Goal: Task Accomplishment & Management: Complete application form

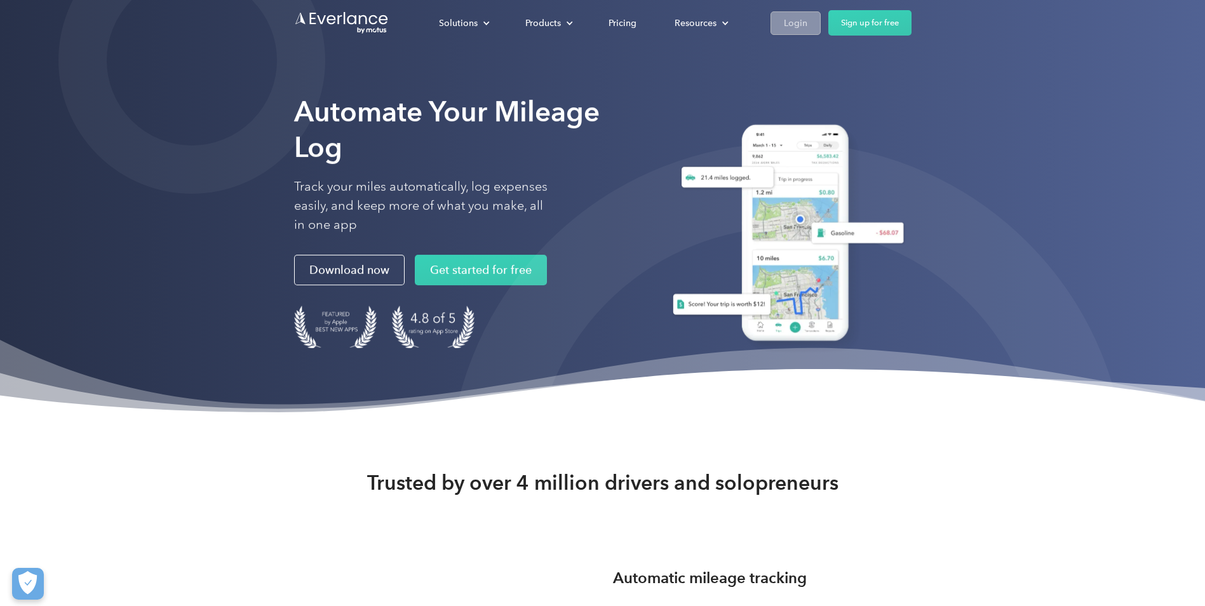
click at [801, 22] on div "Login" at bounding box center [795, 23] width 23 height 16
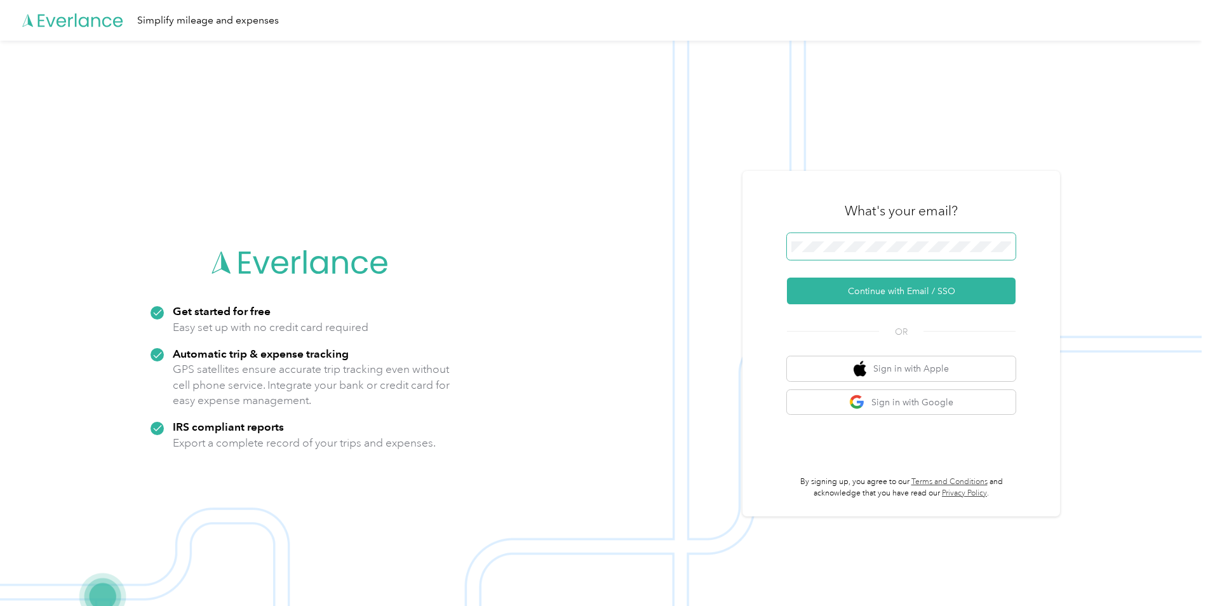
click at [845, 256] on span at bounding box center [901, 246] width 229 height 27
click at [845, 254] on span at bounding box center [901, 246] width 229 height 27
click at [807, 295] on button "Continue with Email / SSO" at bounding box center [901, 291] width 229 height 27
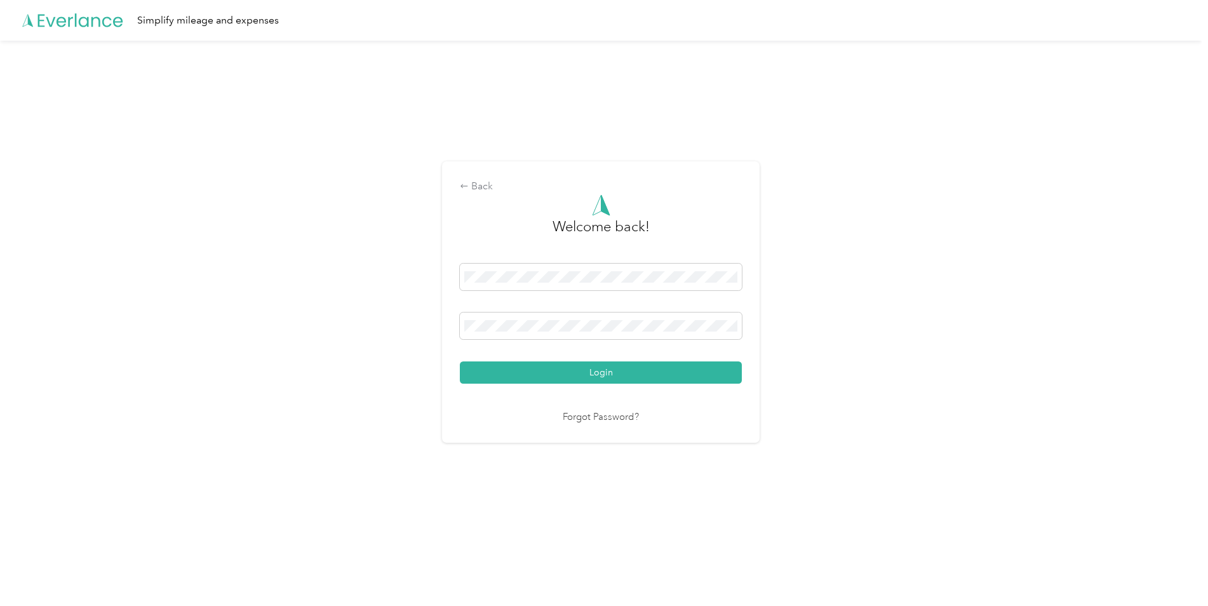
click at [460, 361] on button "Login" at bounding box center [601, 372] width 282 height 22
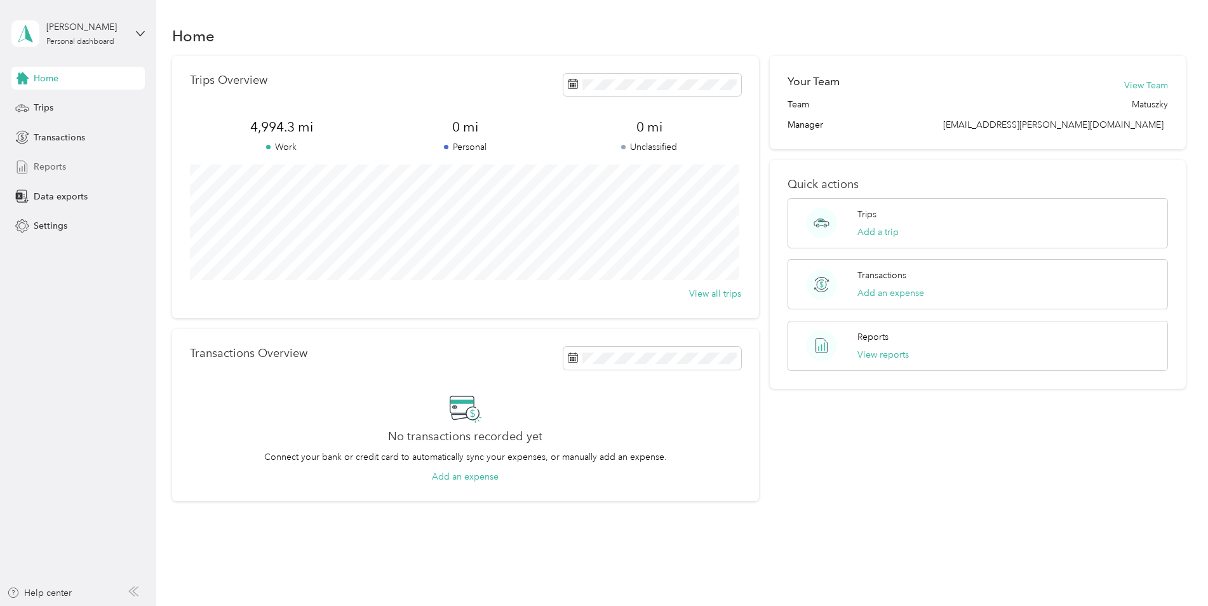
click at [61, 161] on span "Reports" at bounding box center [50, 166] width 32 height 13
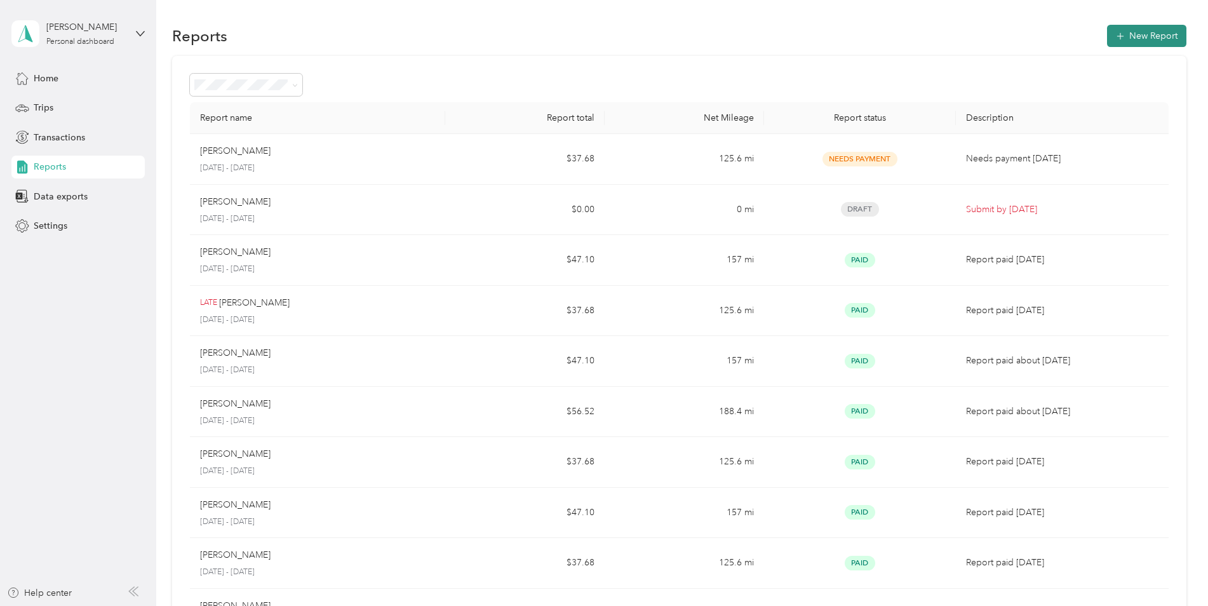
click at [1148, 31] on button "New Report" at bounding box center [1146, 36] width 79 height 22
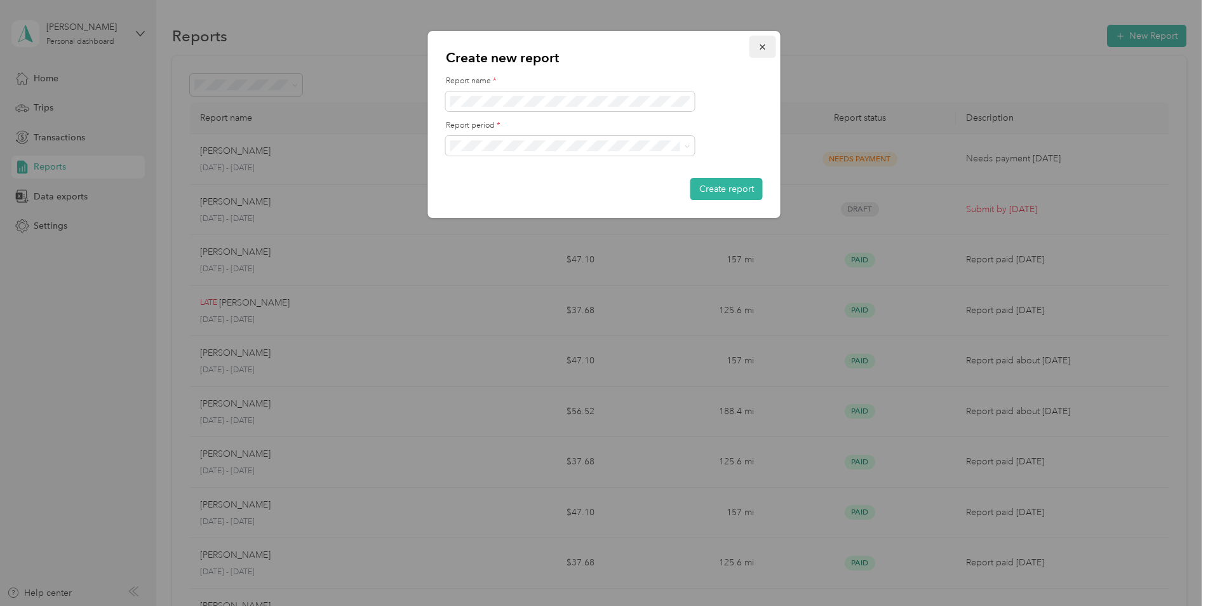
click at [760, 48] on icon "button" at bounding box center [762, 47] width 9 height 9
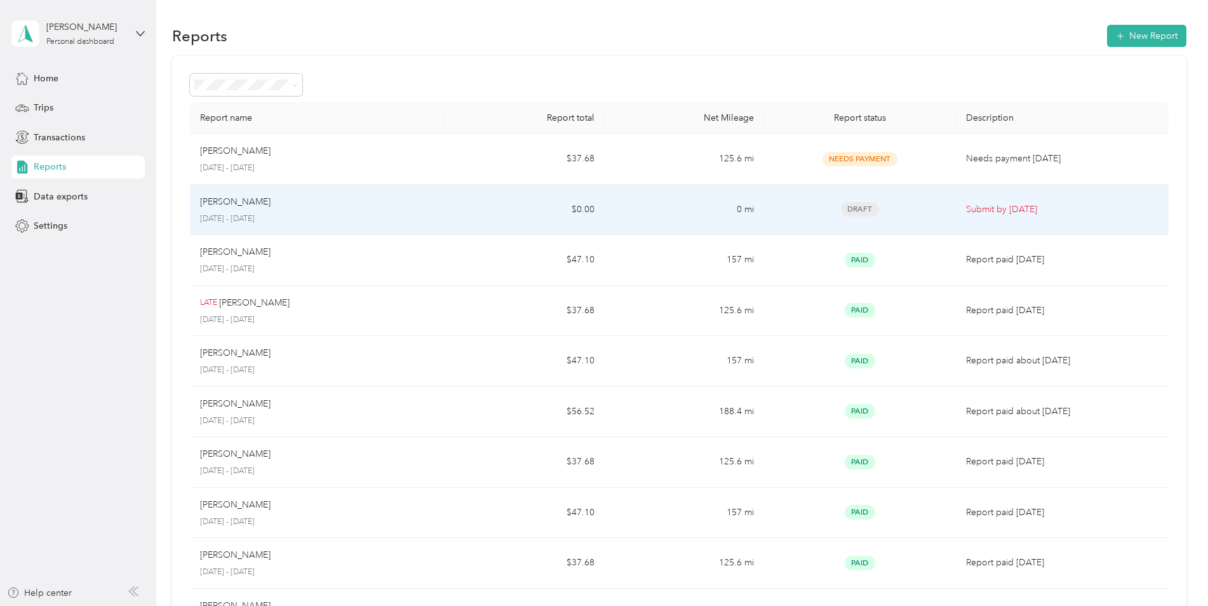
click at [398, 213] on p "[DATE] - [DATE]" at bounding box center [317, 218] width 235 height 11
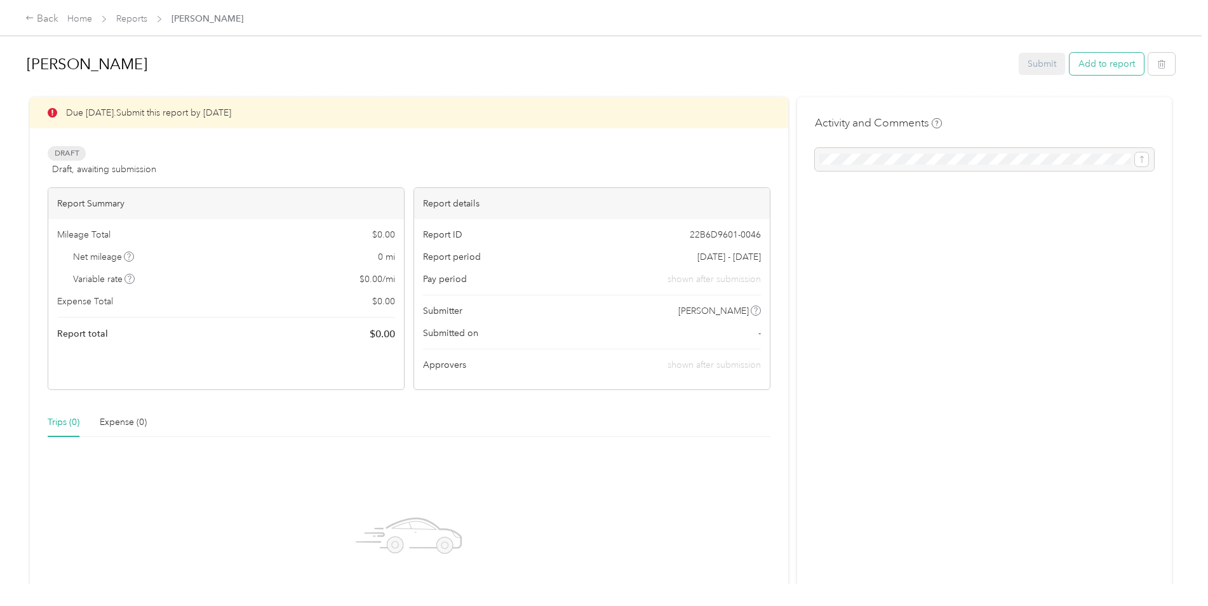
click at [1085, 70] on button "Add to report" at bounding box center [1106, 64] width 74 height 22
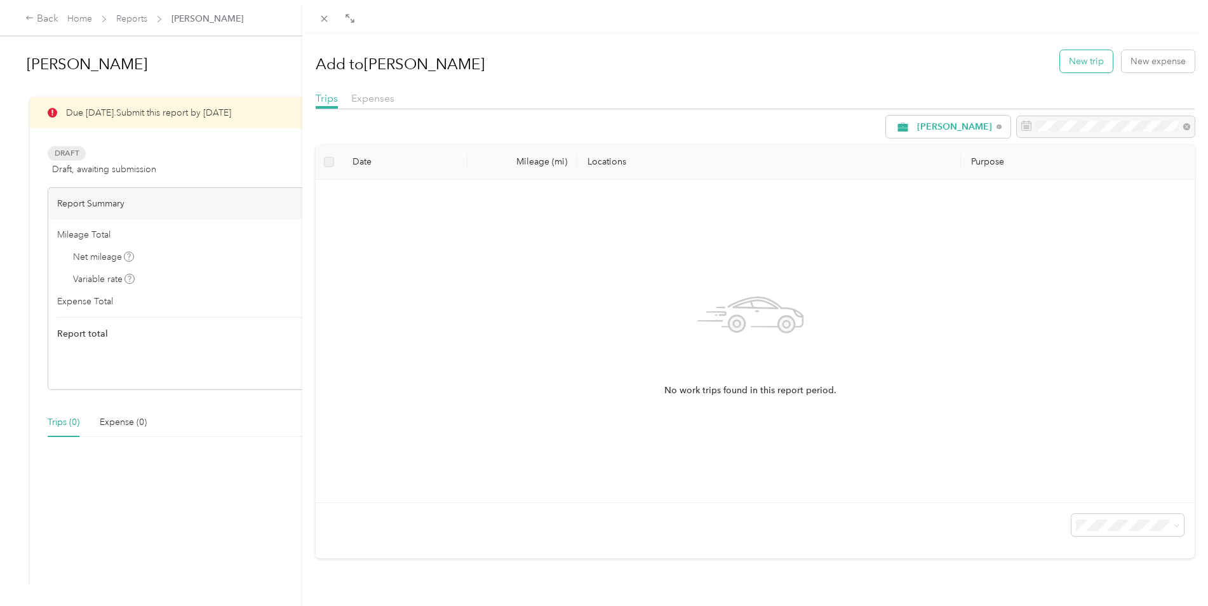
click at [1065, 58] on button "New trip" at bounding box center [1086, 61] width 53 height 22
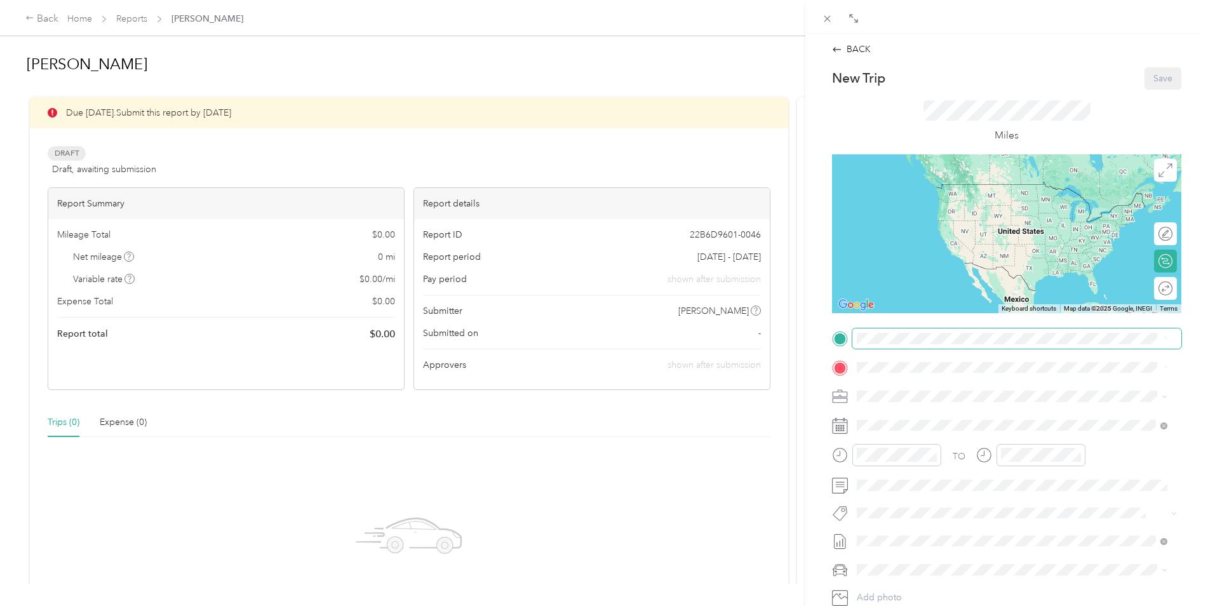
click at [887, 345] on span at bounding box center [1016, 338] width 329 height 20
click at [897, 392] on div "HOME [STREET_ADDRESS][US_STATE]" at bounding box center [944, 396] width 127 height 27
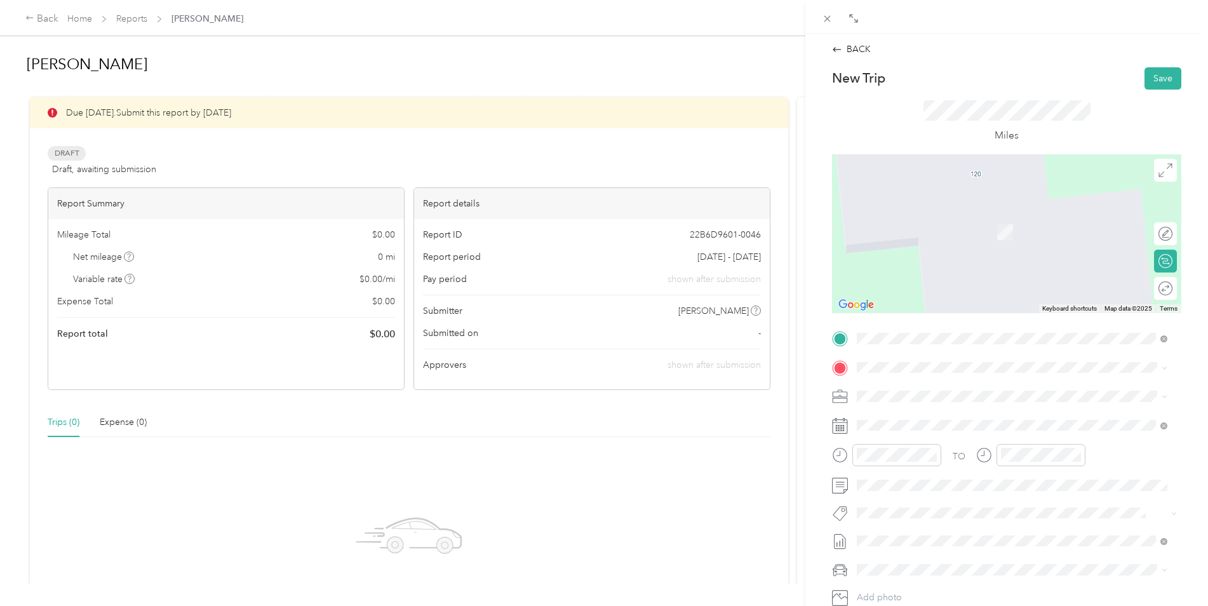
click at [937, 429] on div "TEAM Giant Eagle [STREET_ADDRESS]" at bounding box center [927, 425] width 93 height 31
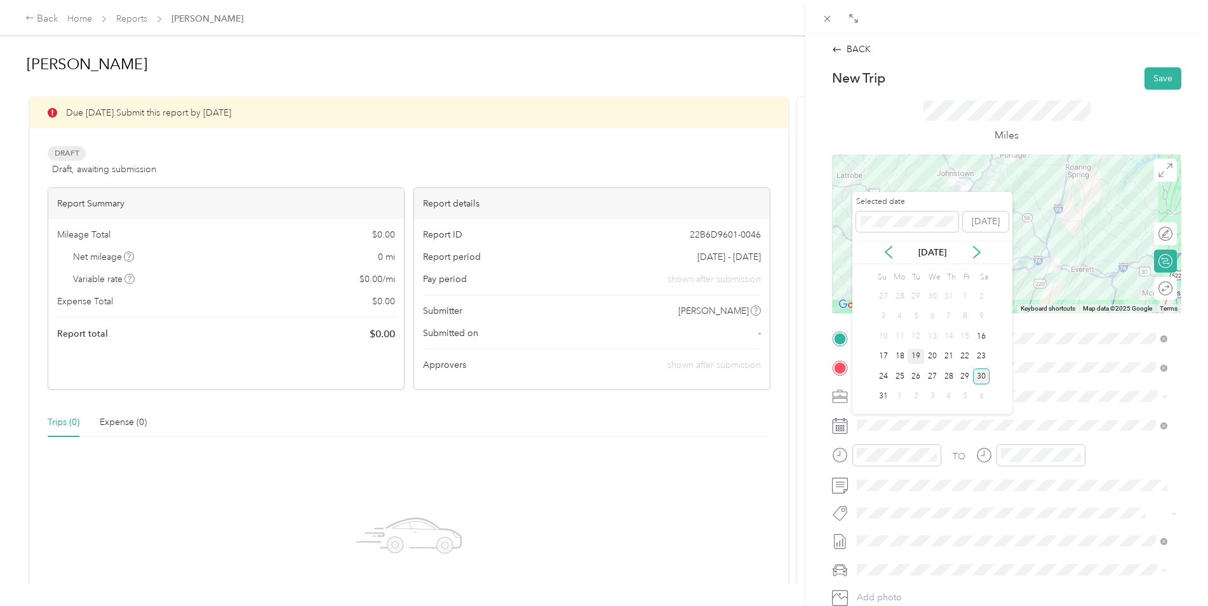
click at [920, 356] on div "19" at bounding box center [916, 357] width 17 height 16
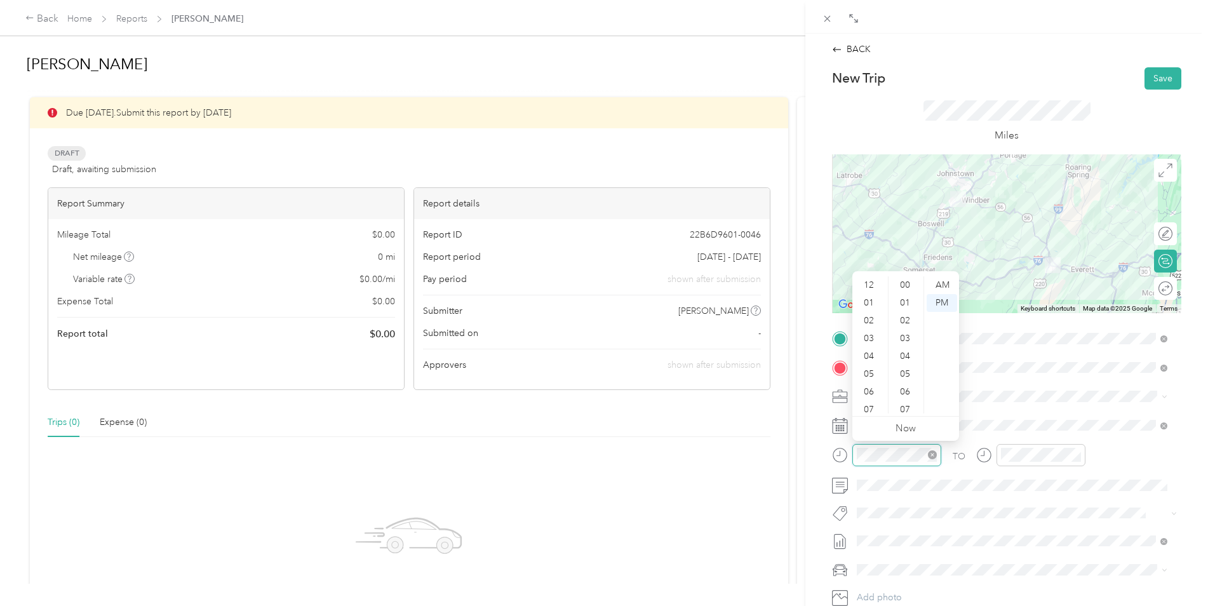
scroll to position [76, 0]
click at [871, 317] on div "06" at bounding box center [870, 316] width 30 height 18
click at [906, 283] on div "00" at bounding box center [906, 285] width 30 height 18
click at [937, 283] on div "AM" at bounding box center [942, 285] width 30 height 18
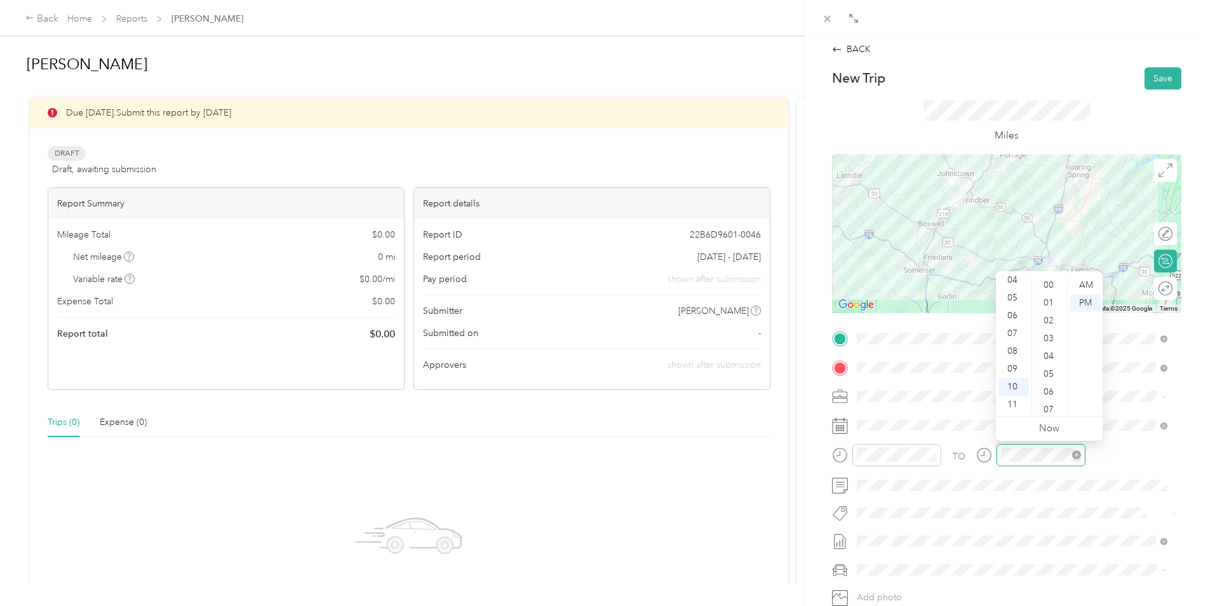
scroll to position [930, 0]
click at [1017, 281] on div "04" at bounding box center [1013, 280] width 30 height 18
click at [1043, 283] on div "00" at bounding box center [1050, 285] width 30 height 18
click at [1089, 304] on div "PM" at bounding box center [1085, 303] width 30 height 18
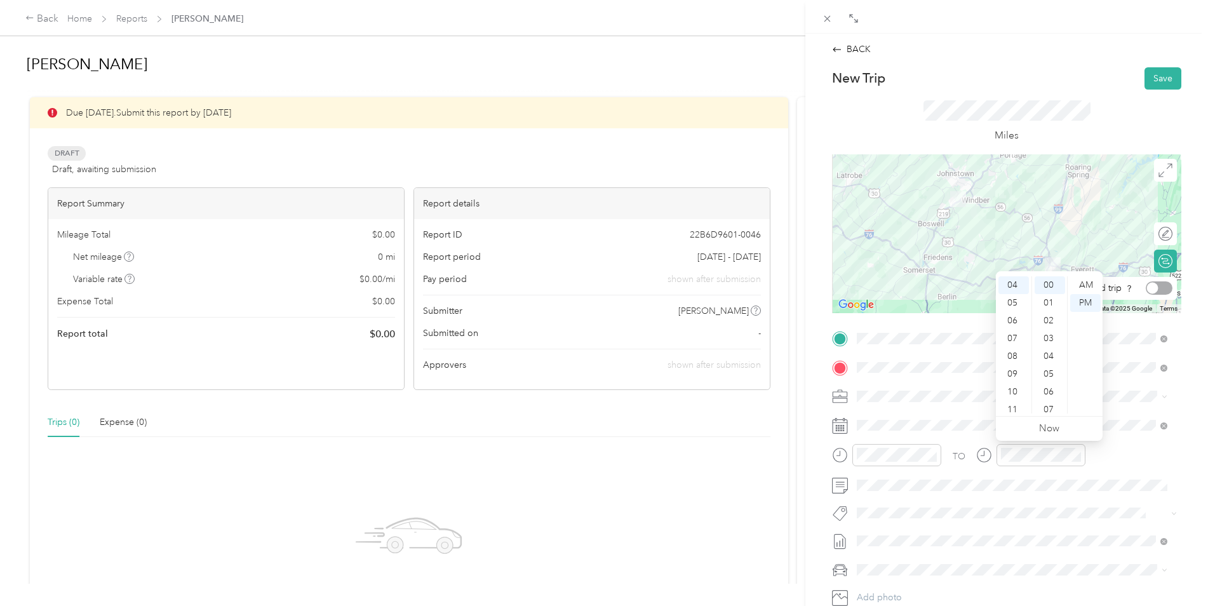
click at [1155, 290] on div at bounding box center [1159, 287] width 27 height 13
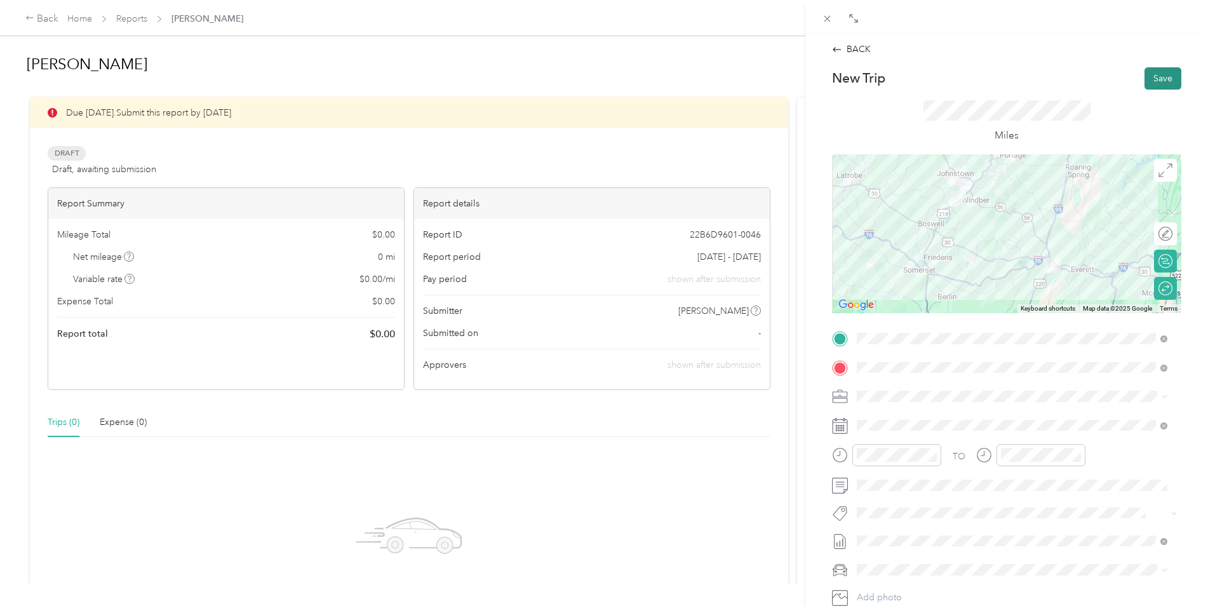
click at [1158, 82] on button "Save" at bounding box center [1162, 78] width 37 height 22
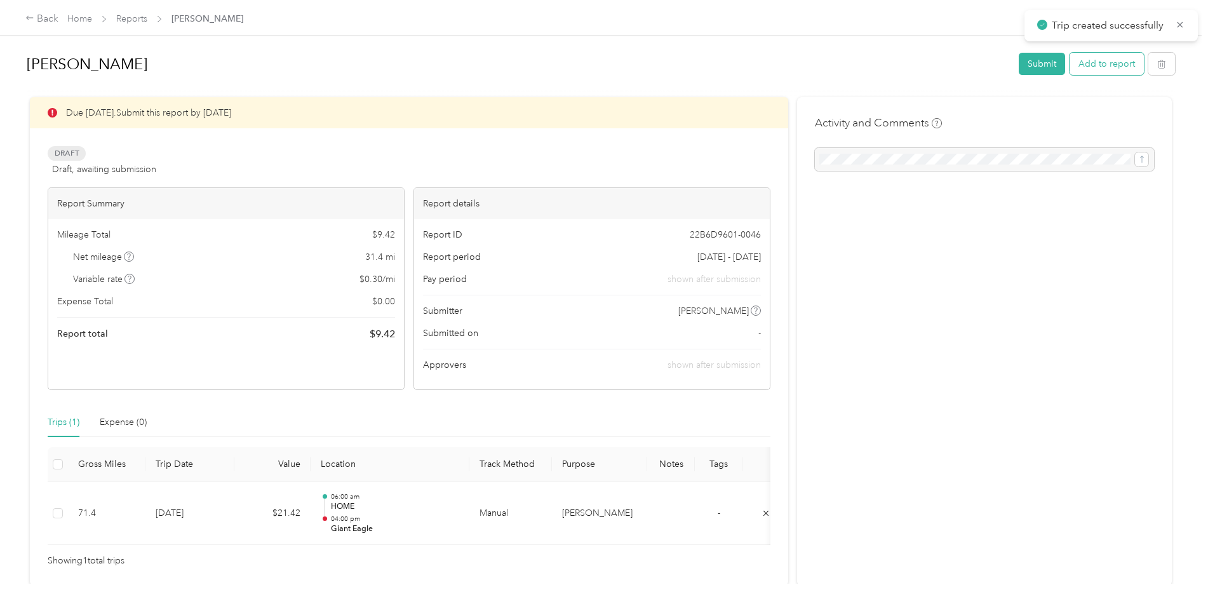
click at [1110, 69] on button "Add to report" at bounding box center [1106, 64] width 74 height 22
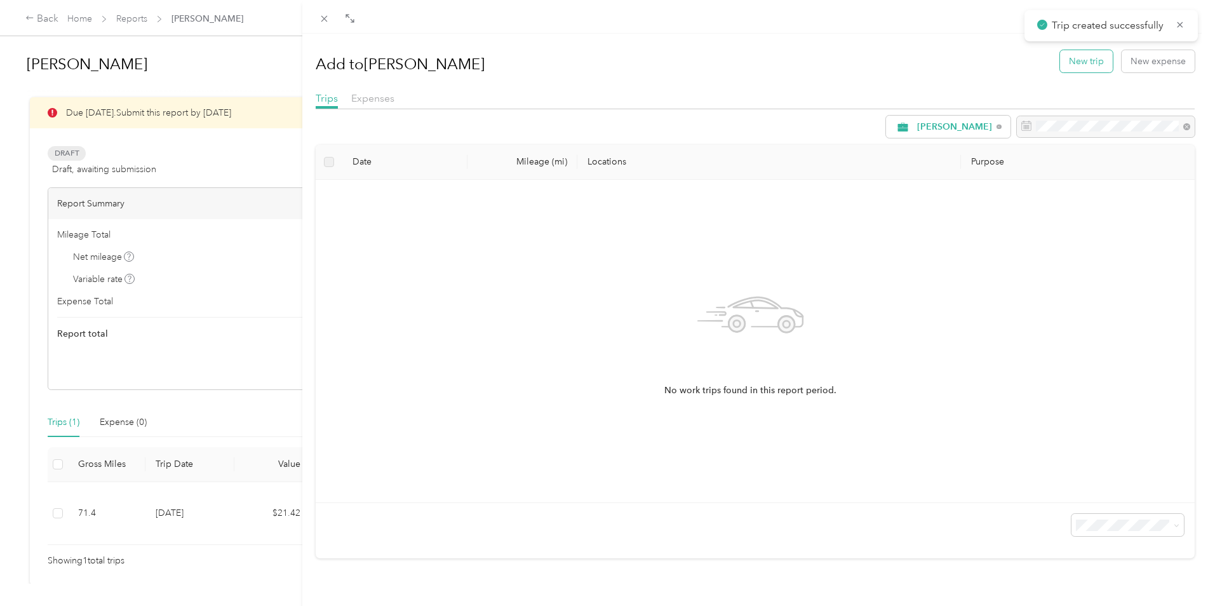
click at [1082, 65] on button "New trip" at bounding box center [1086, 61] width 53 height 22
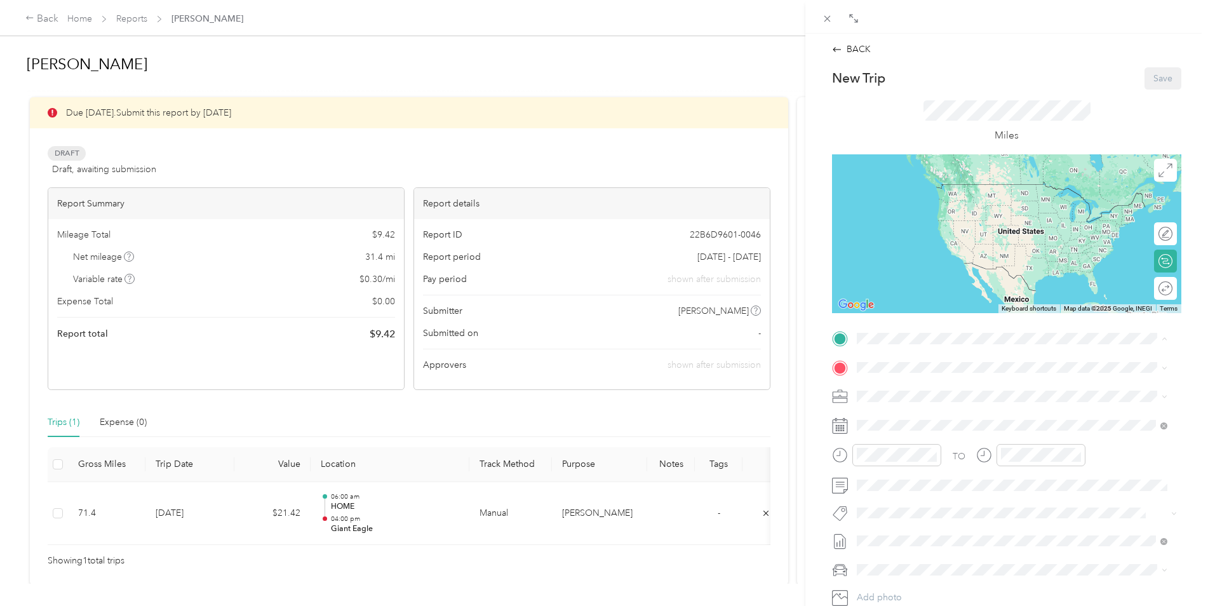
click at [901, 392] on strong "HOME" at bounding box center [895, 388] width 28 height 11
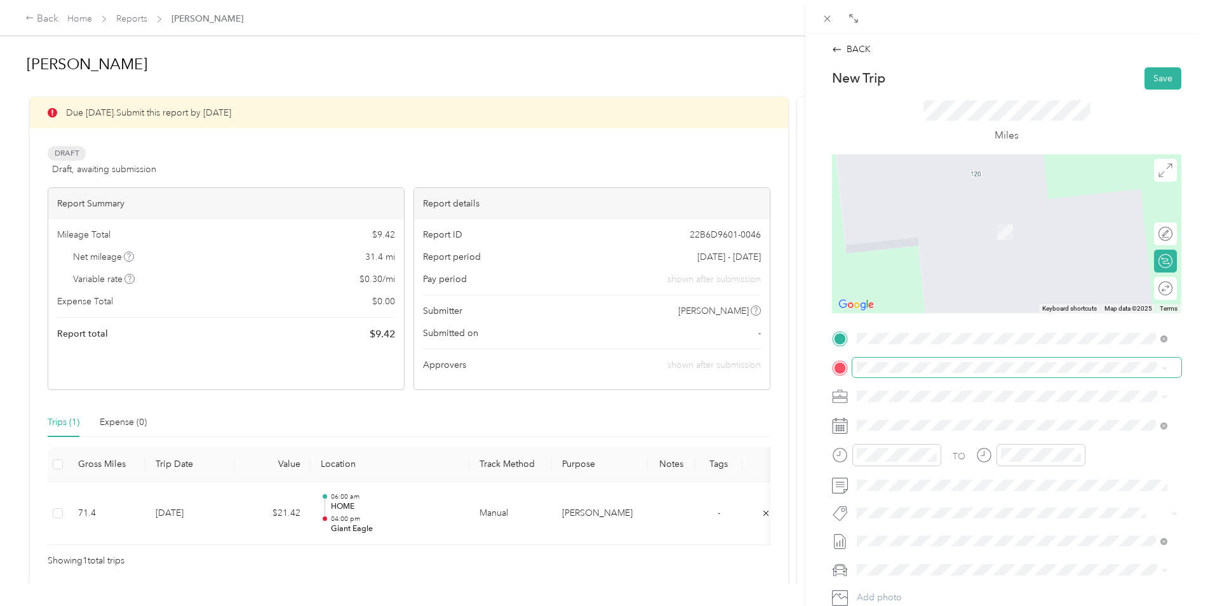
click at [902, 359] on span at bounding box center [1016, 368] width 329 height 20
click at [876, 432] on div "TEAM Giant Eagle [STREET_ADDRESS]" at bounding box center [1012, 428] width 302 height 36
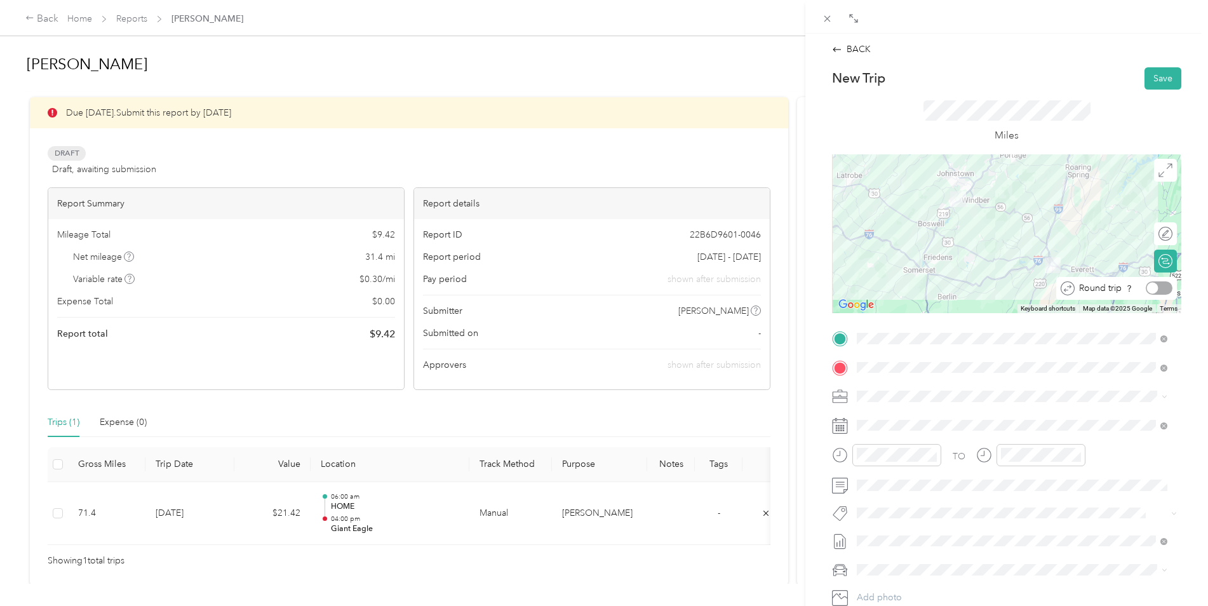
click at [1151, 290] on div at bounding box center [1159, 287] width 27 height 13
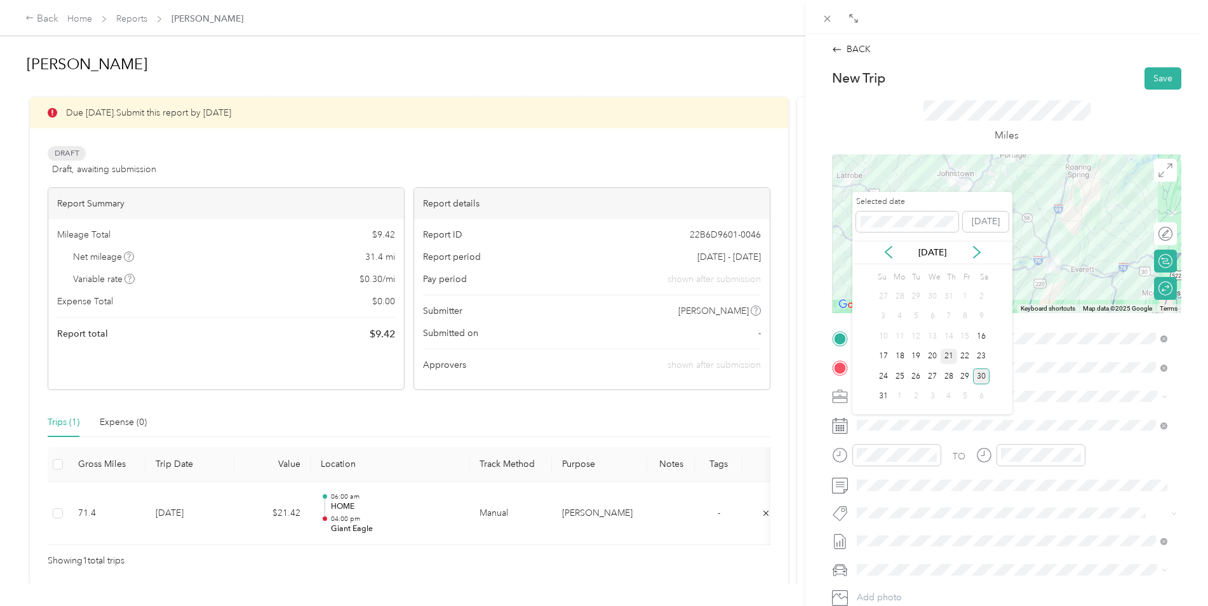
click at [948, 356] on div "21" at bounding box center [949, 357] width 17 height 16
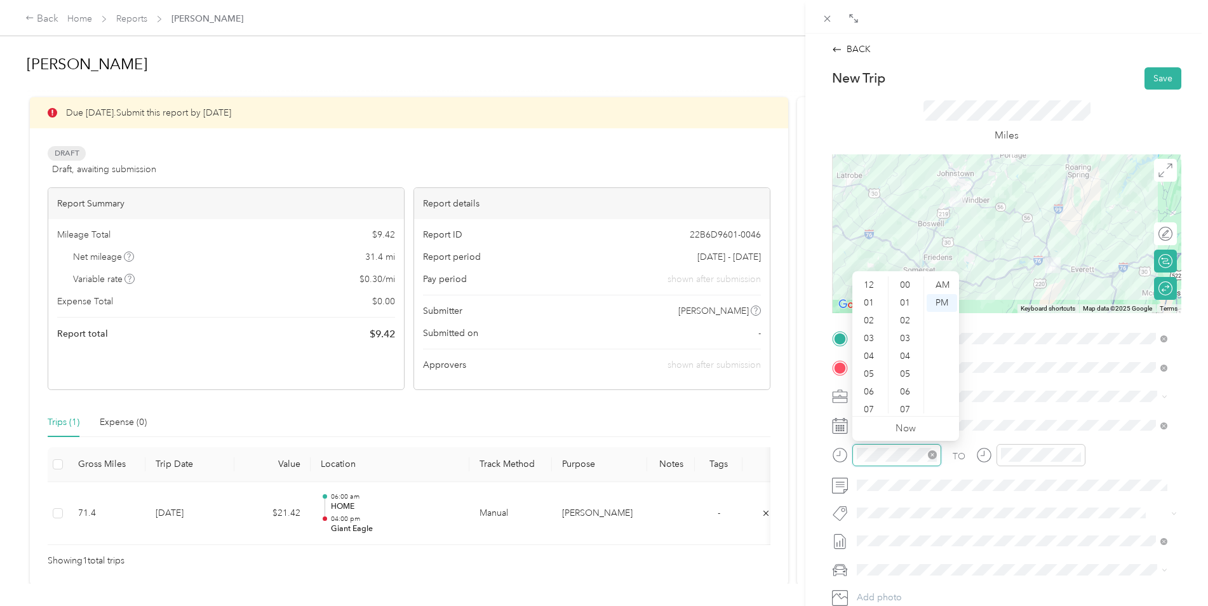
scroll to position [930, 0]
click at [873, 312] on div "06" at bounding box center [870, 316] width 30 height 18
click at [908, 285] on div "00" at bounding box center [906, 285] width 30 height 18
click at [937, 279] on div "AM" at bounding box center [942, 285] width 30 height 18
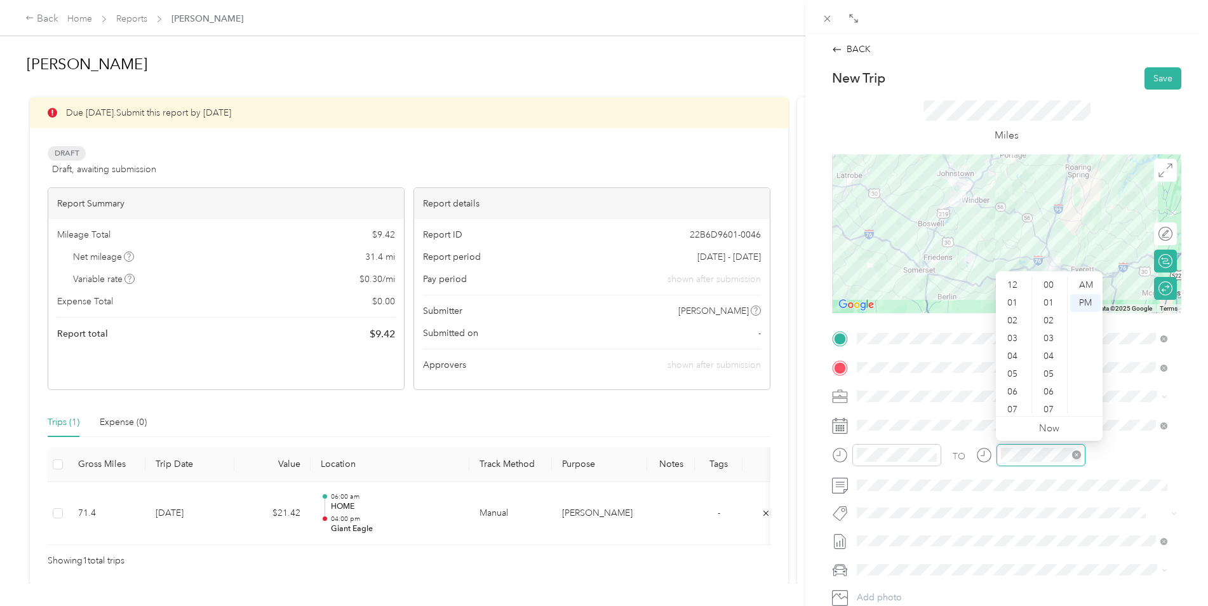
scroll to position [930, 0]
click at [1014, 278] on div "04" at bounding box center [1013, 280] width 30 height 18
click at [1046, 285] on div "00" at bounding box center [1050, 285] width 30 height 18
click at [1085, 304] on div "PM" at bounding box center [1085, 303] width 30 height 18
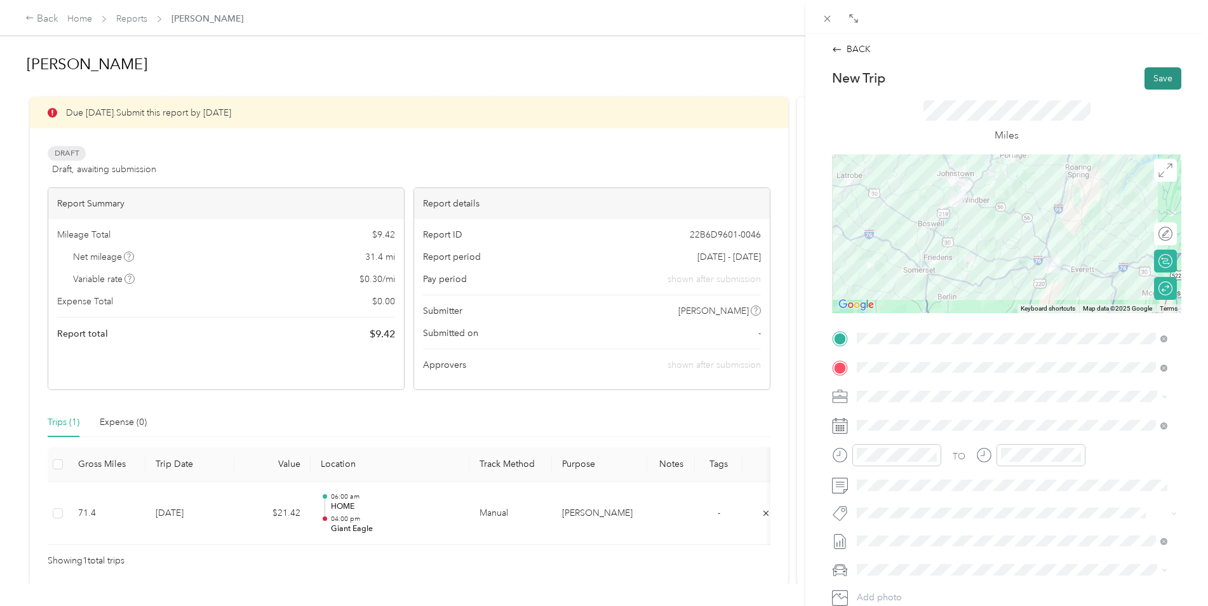
click at [1167, 83] on button "Save" at bounding box center [1162, 78] width 37 height 22
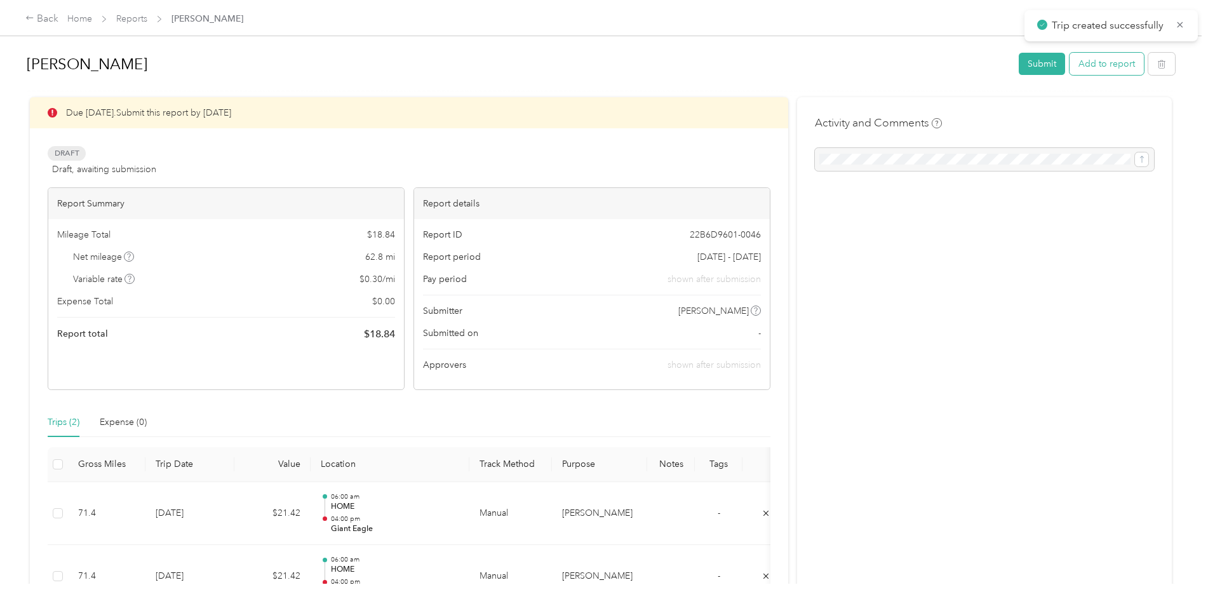
click at [1116, 73] on button "Add to report" at bounding box center [1106, 64] width 74 height 22
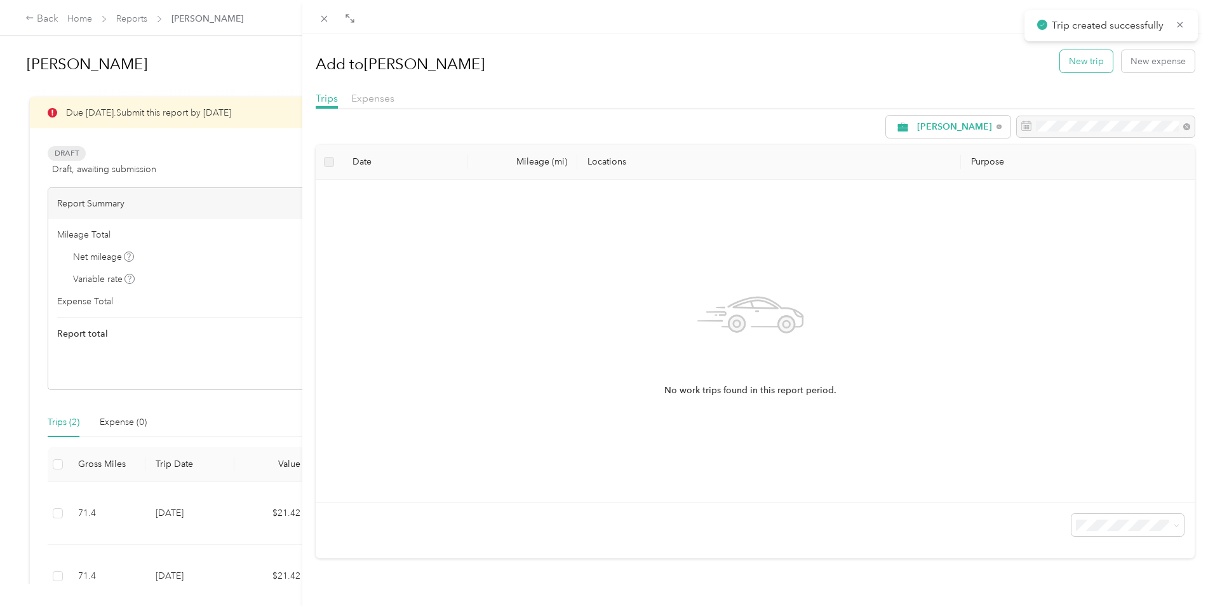
click at [1087, 68] on button "New trip" at bounding box center [1086, 61] width 53 height 22
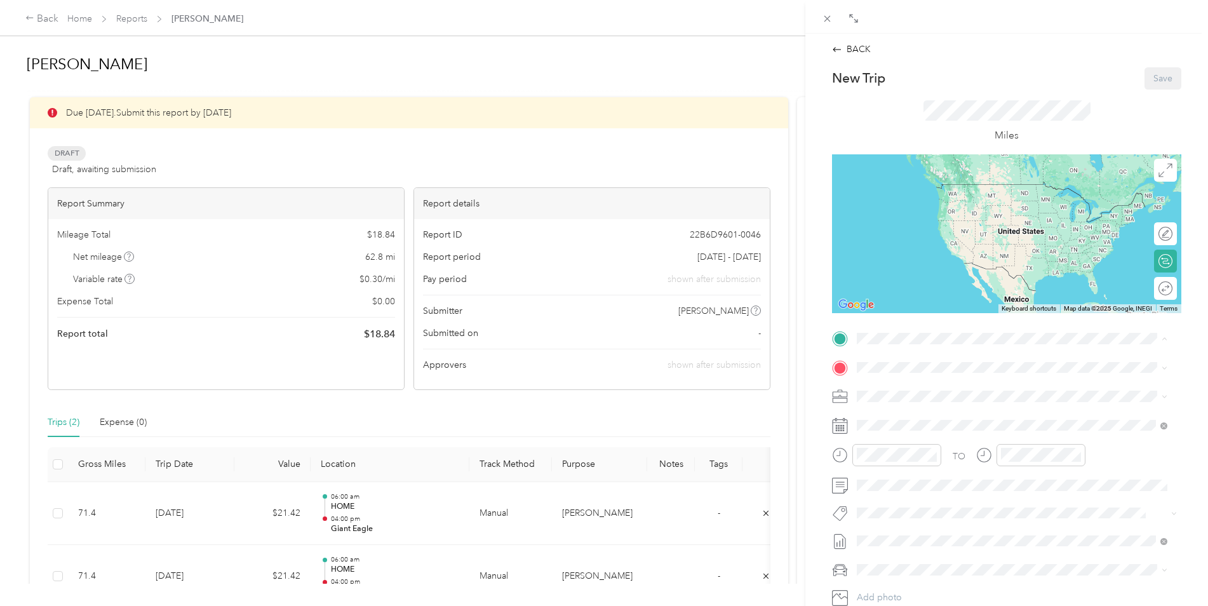
click at [912, 391] on div "HOME" at bounding box center [944, 388] width 127 height 11
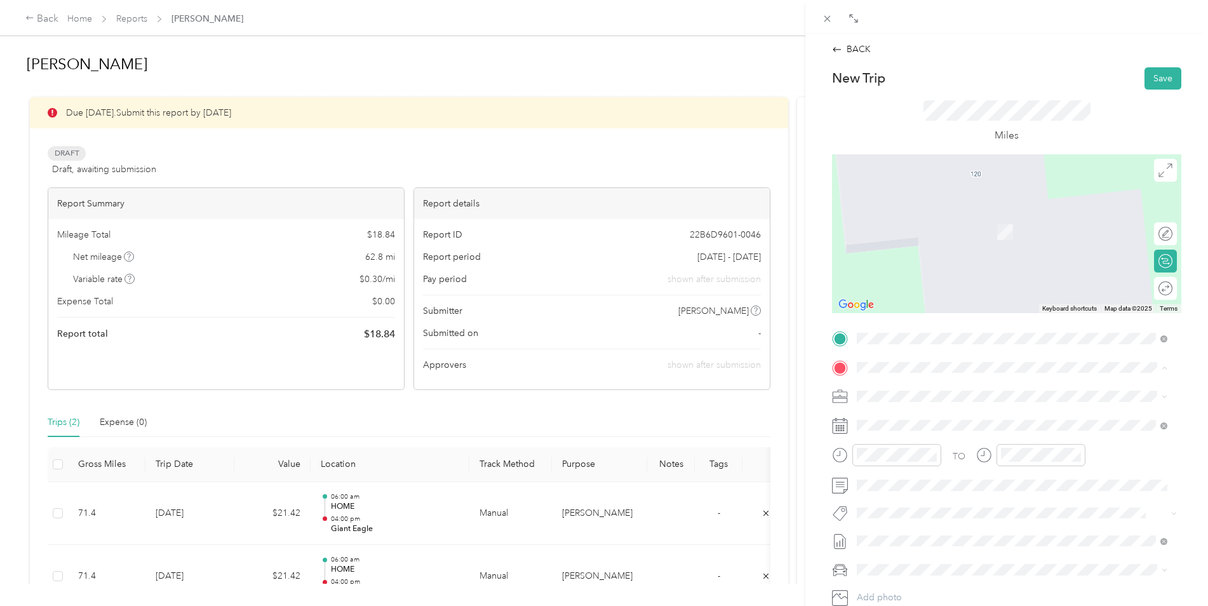
click at [869, 428] on icon at bounding box center [868, 425] width 8 height 12
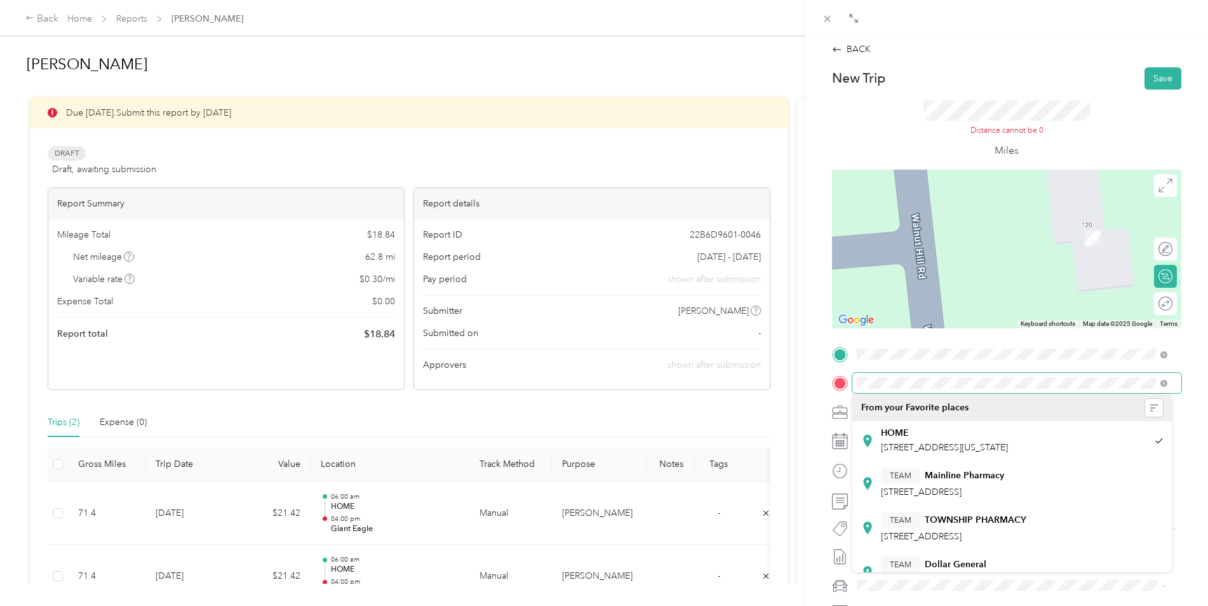
click at [728, 385] on div "BACK New Trip Save This trip cannot be edited because it is either under review…" at bounding box center [604, 303] width 1208 height 606
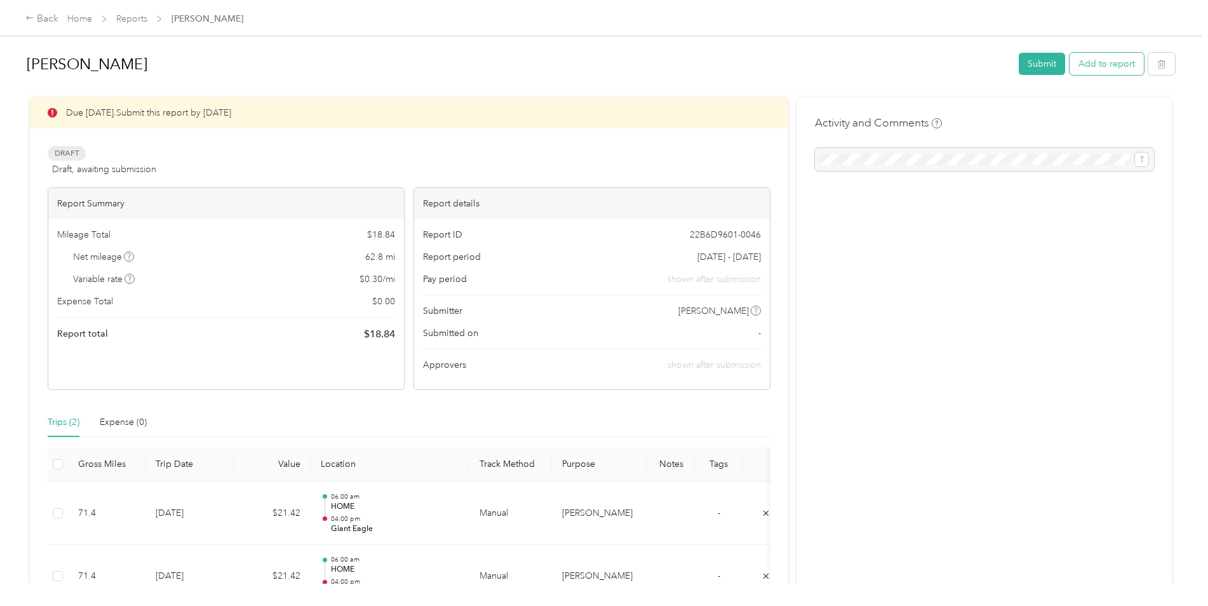
click at [1080, 73] on button "Add to report" at bounding box center [1106, 64] width 74 height 22
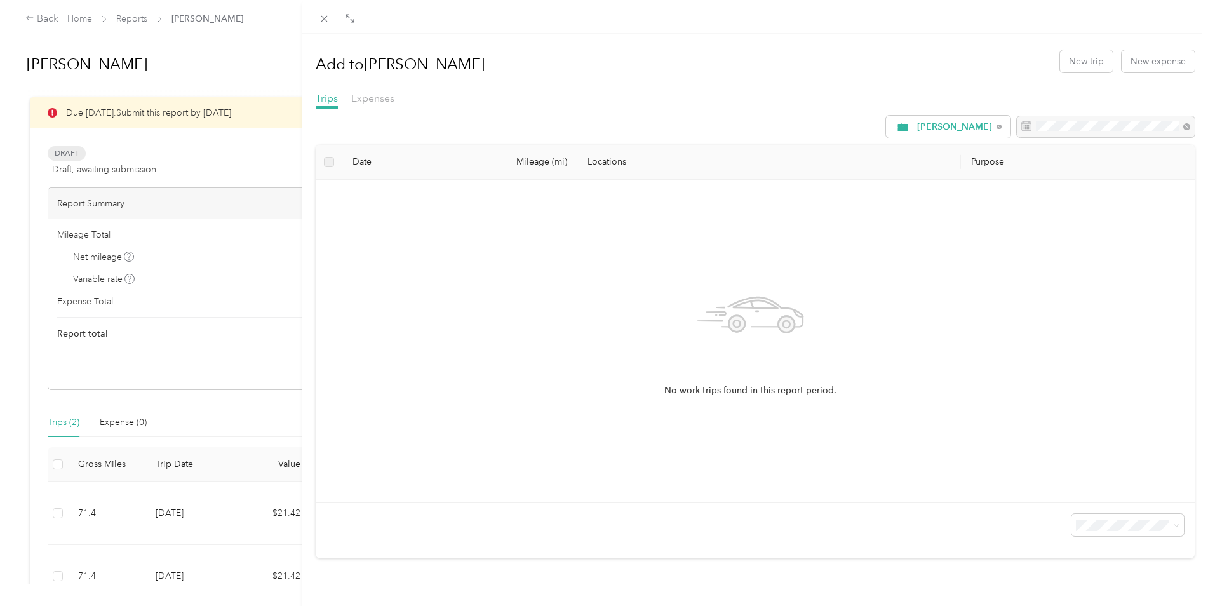
click at [1064, 74] on div "Add to [PERSON_NAME] New trip New expense" at bounding box center [756, 61] width 880 height 37
click at [1066, 68] on button "New trip" at bounding box center [1086, 61] width 53 height 22
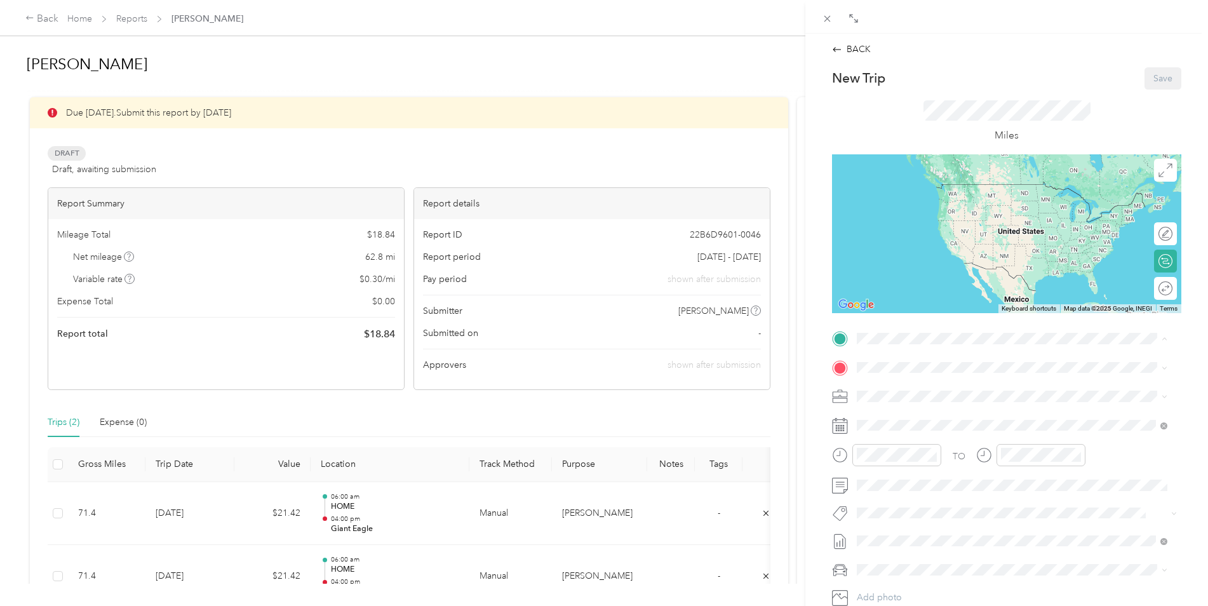
click at [917, 410] on div "HOME [STREET_ADDRESS][US_STATE]" at bounding box center [944, 396] width 127 height 27
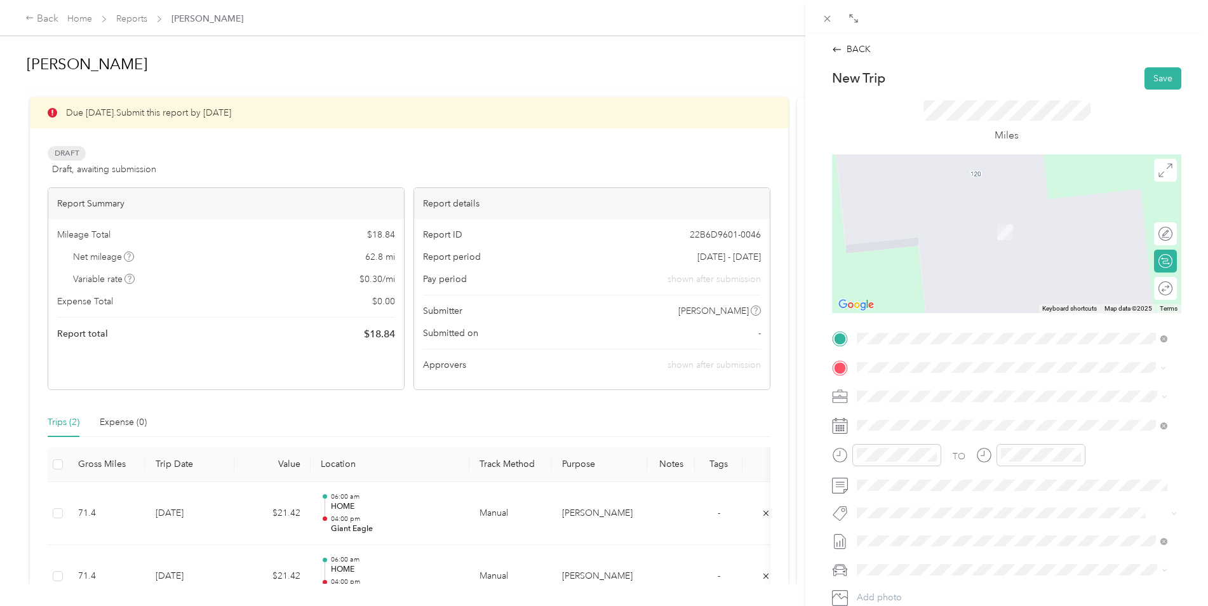
click at [874, 428] on div "TEAM Giant Eagle [STREET_ADDRESS]" at bounding box center [1012, 427] width 302 height 36
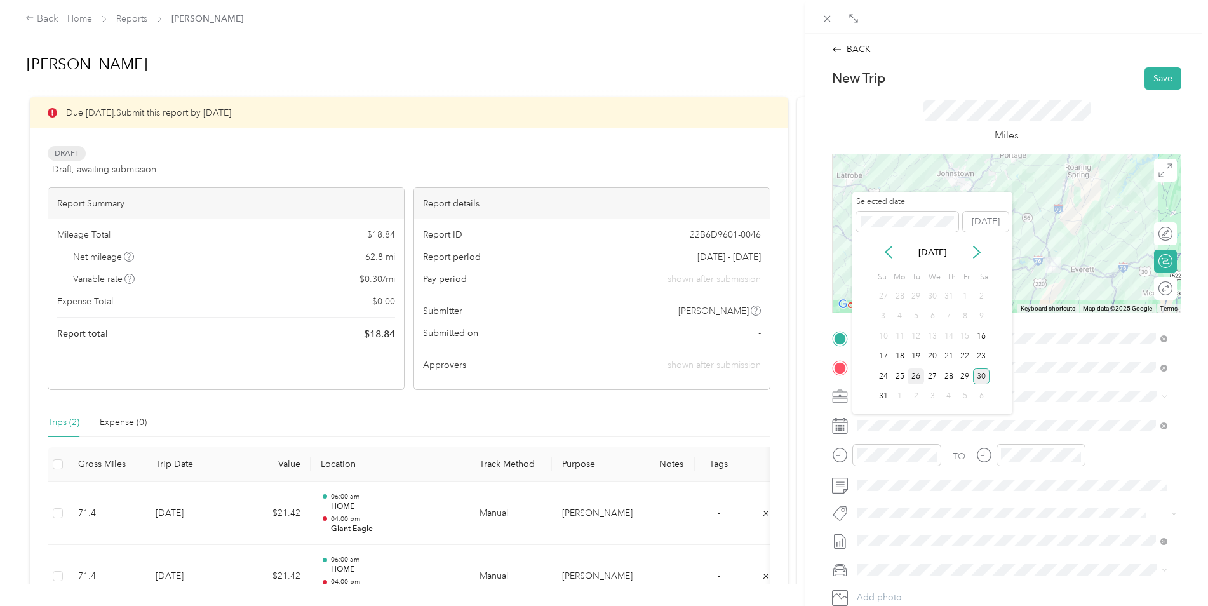
click at [918, 374] on div "26" at bounding box center [916, 376] width 17 height 16
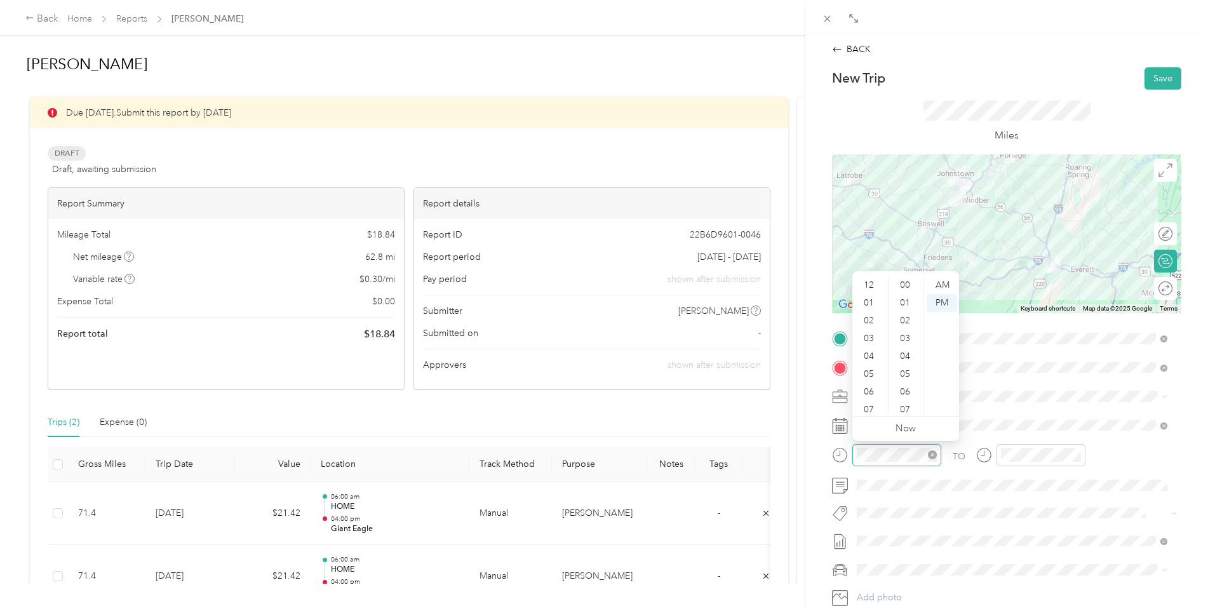
scroll to position [930, 0]
click at [873, 318] on div "06" at bounding box center [870, 316] width 30 height 18
click at [902, 283] on div "00" at bounding box center [906, 285] width 30 height 18
click at [946, 284] on div "AM" at bounding box center [942, 285] width 30 height 18
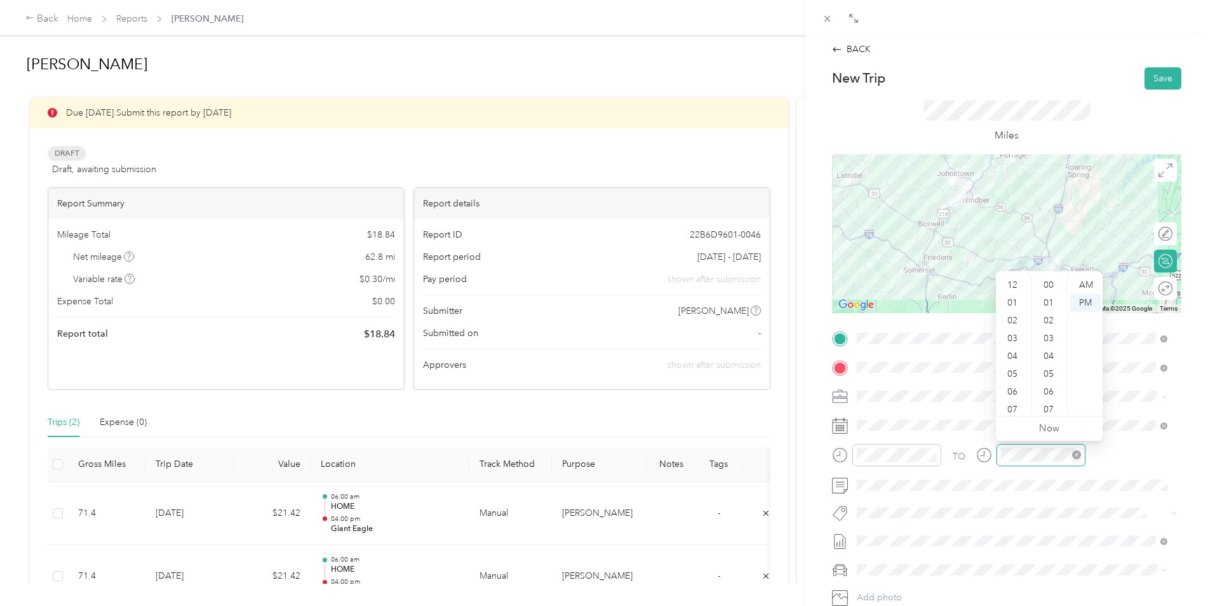
scroll to position [930, 0]
click at [1010, 281] on div "04" at bounding box center [1013, 280] width 30 height 18
click at [1051, 283] on div "00" at bounding box center [1050, 285] width 30 height 18
click at [1083, 302] on div "PM" at bounding box center [1085, 303] width 30 height 18
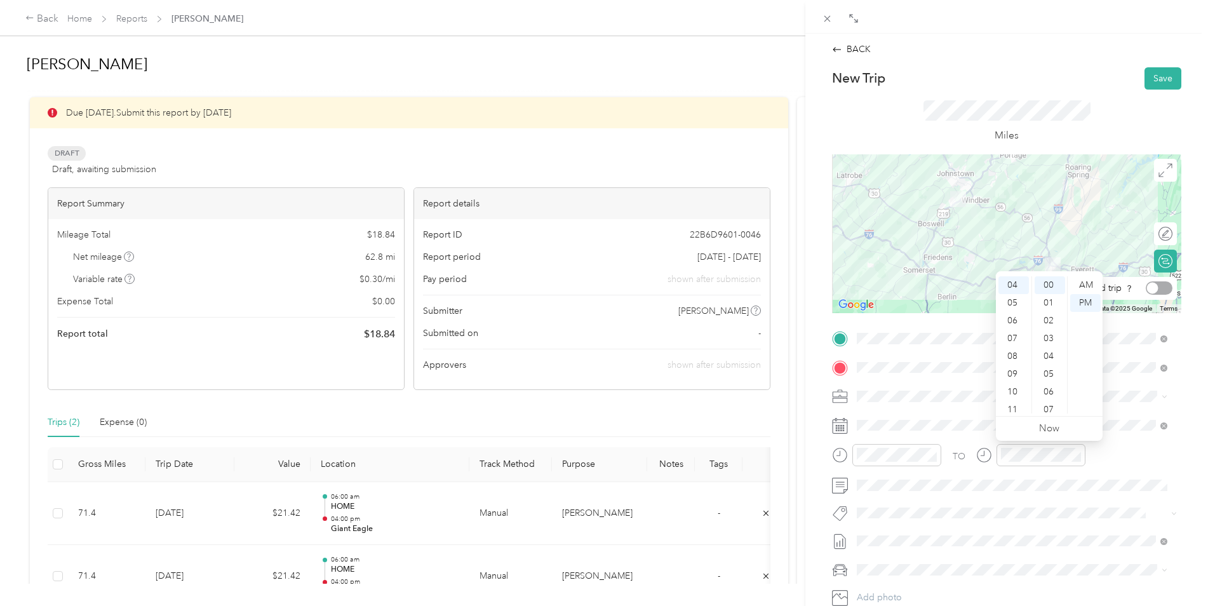
click at [1151, 292] on div at bounding box center [1159, 287] width 27 height 13
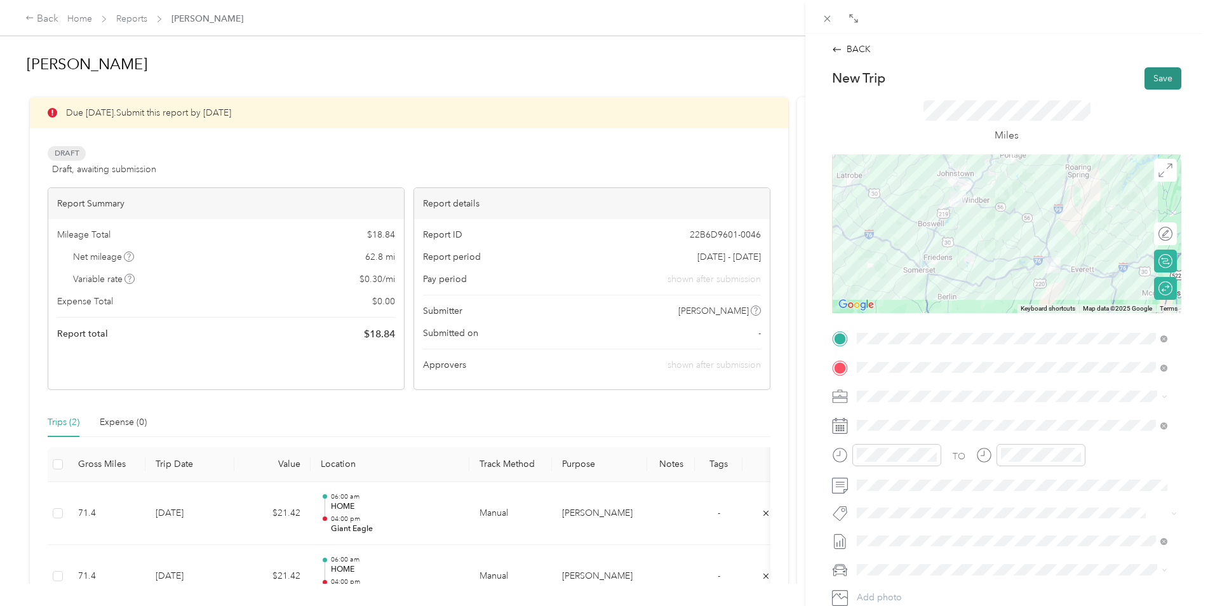
click at [1155, 75] on button "Save" at bounding box center [1162, 78] width 37 height 22
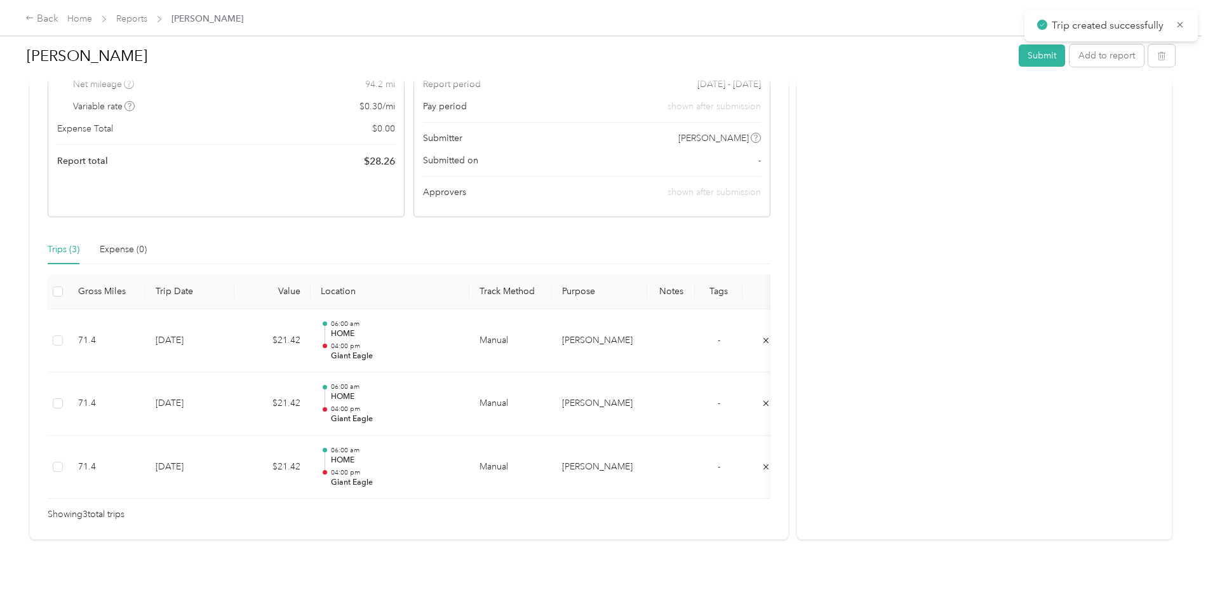
scroll to position [127, 0]
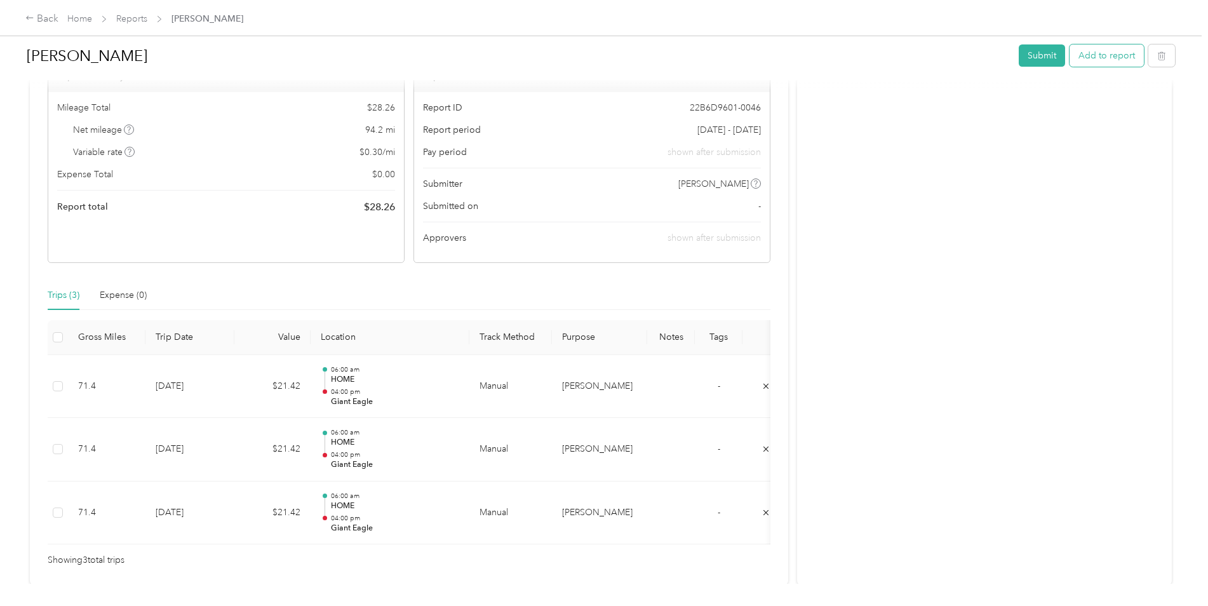
click at [1101, 58] on button "Add to report" at bounding box center [1106, 55] width 74 height 22
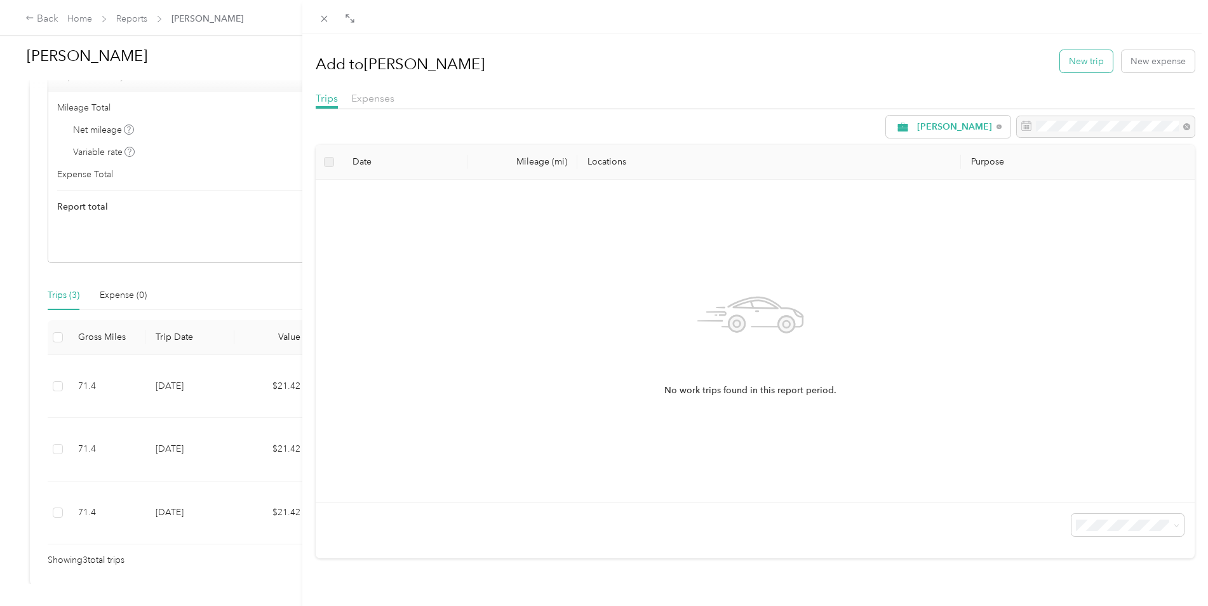
click at [1060, 68] on button "New trip" at bounding box center [1086, 61] width 53 height 22
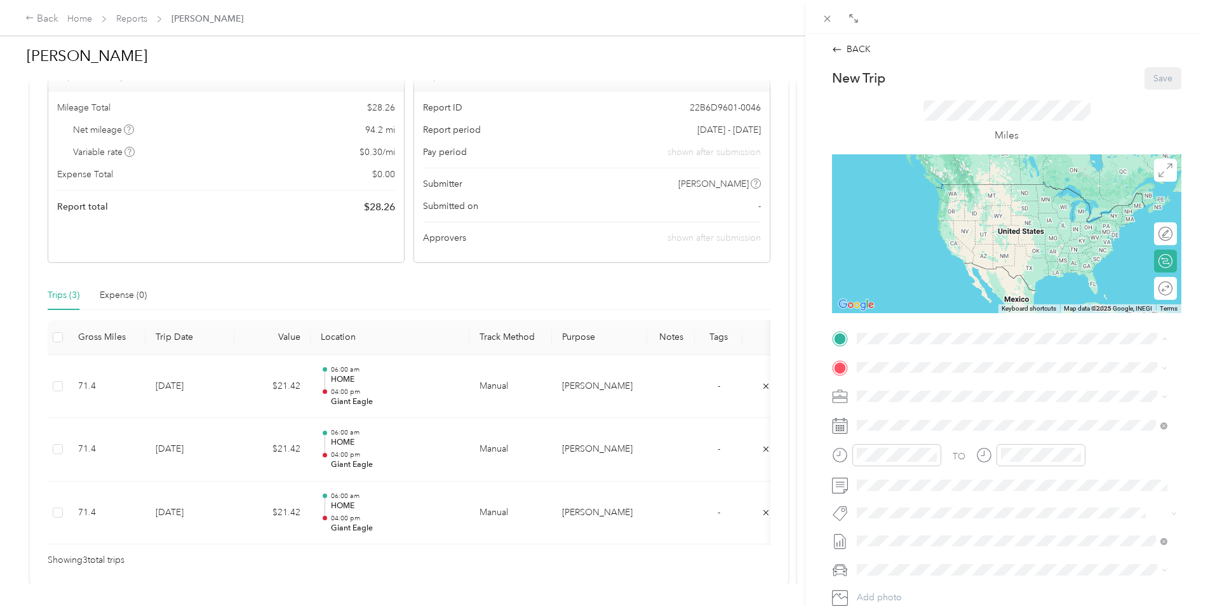
click at [913, 394] on div "HOME [STREET_ADDRESS][US_STATE]" at bounding box center [944, 396] width 127 height 27
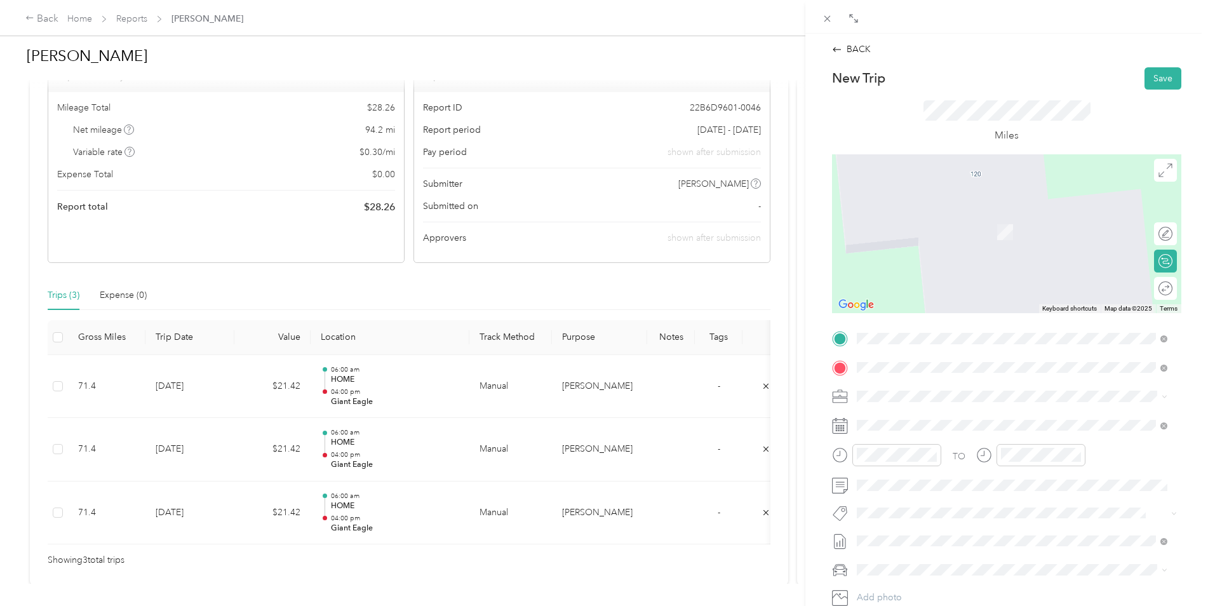
click at [871, 424] on icon at bounding box center [867, 427] width 13 height 13
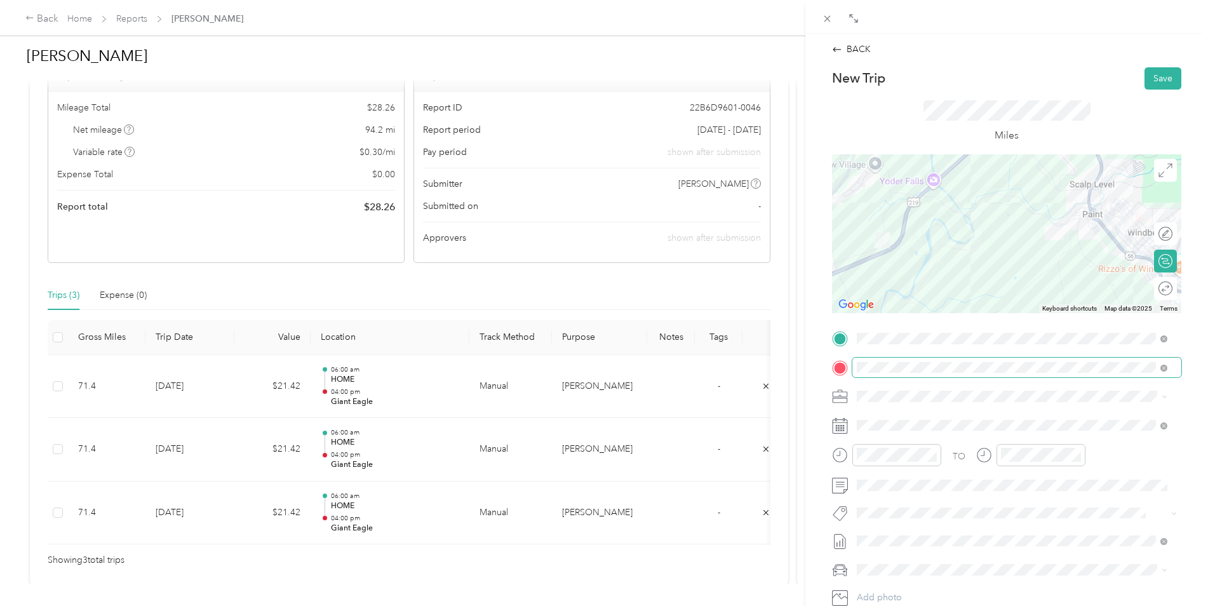
click at [663, 359] on div "BACK New Trip Save This trip cannot be edited because it is either under review…" at bounding box center [604, 303] width 1208 height 606
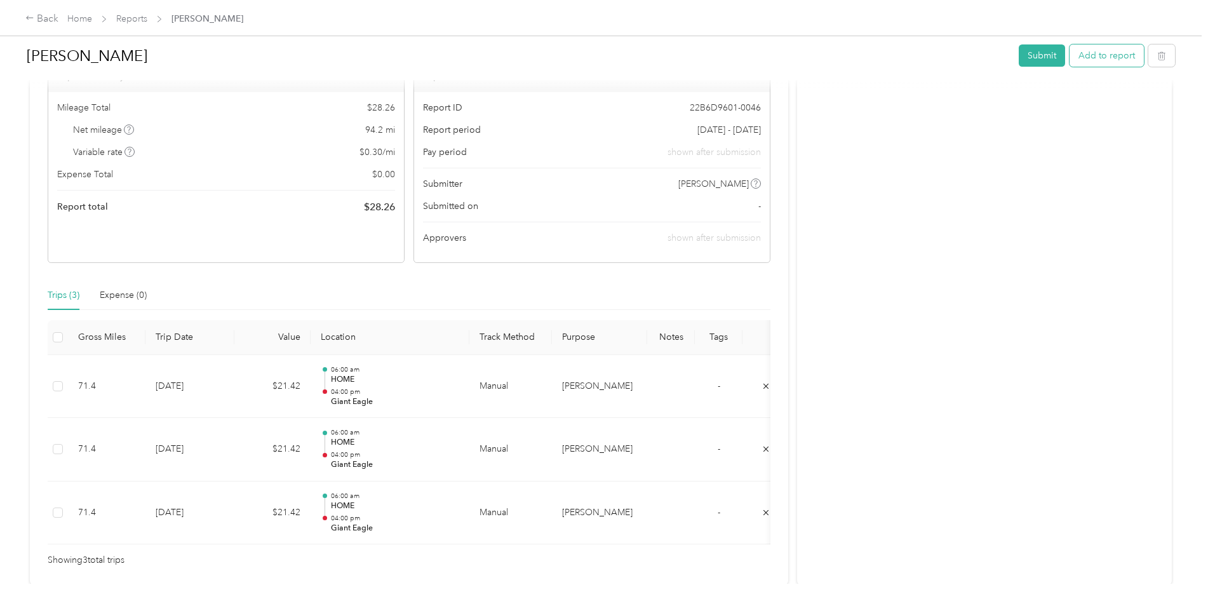
click at [1112, 65] on button "Add to report" at bounding box center [1106, 55] width 74 height 22
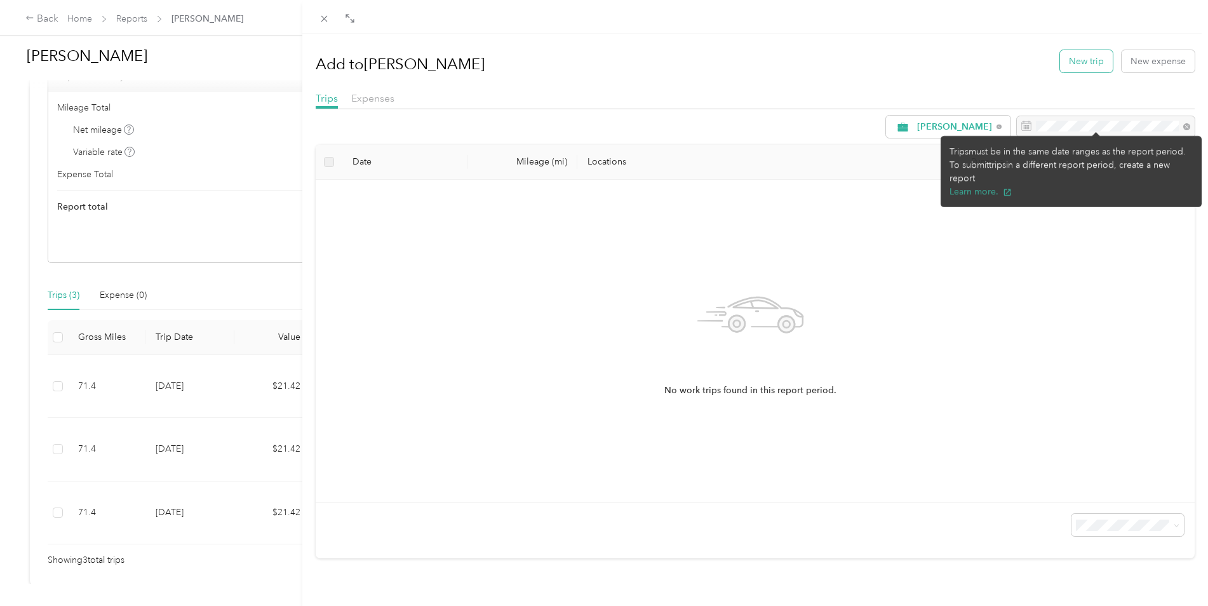
click at [1083, 53] on button "New trip" at bounding box center [1086, 61] width 53 height 22
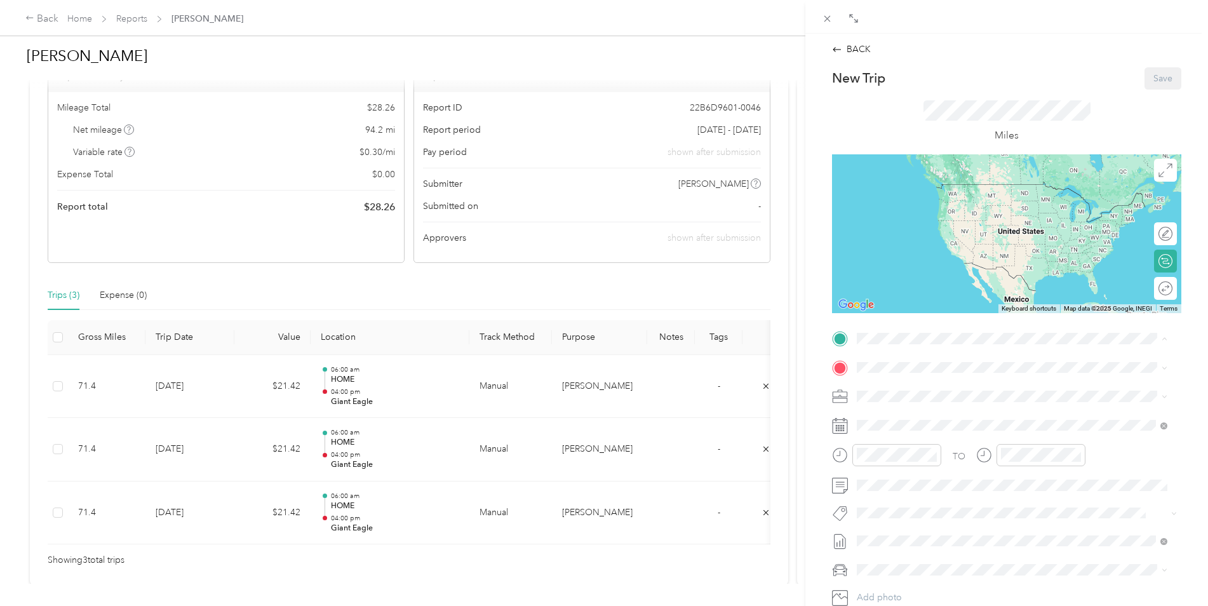
click at [914, 395] on div "HOME [STREET_ADDRESS][US_STATE]" at bounding box center [944, 396] width 127 height 27
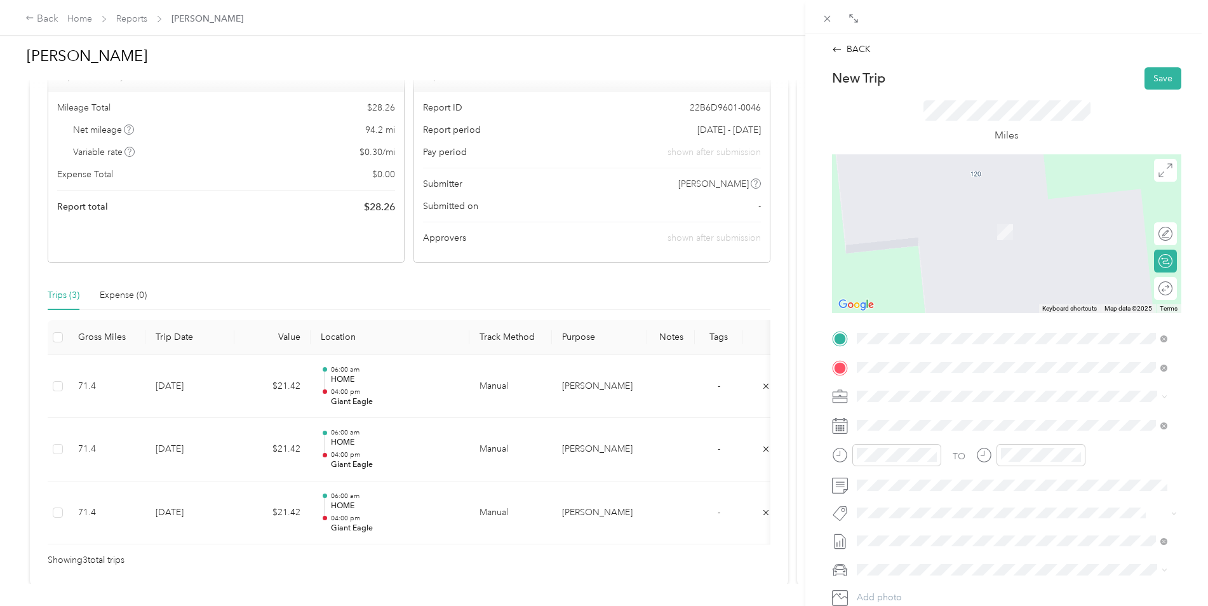
click at [871, 422] on icon at bounding box center [867, 427] width 13 height 13
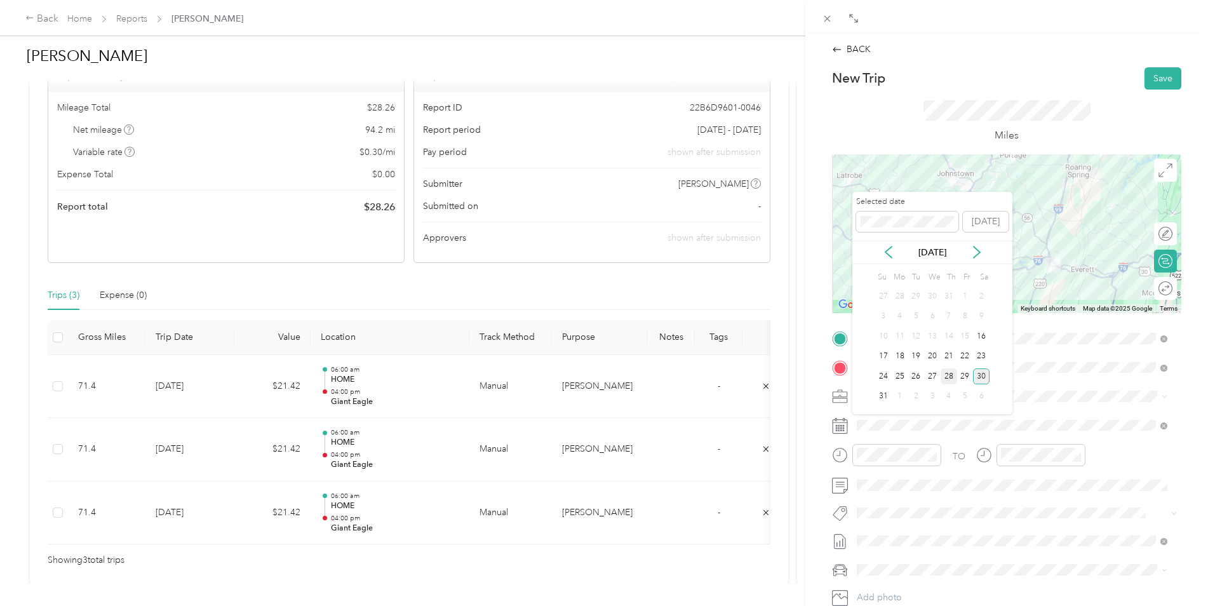
click at [949, 376] on div "28" at bounding box center [949, 376] width 17 height 16
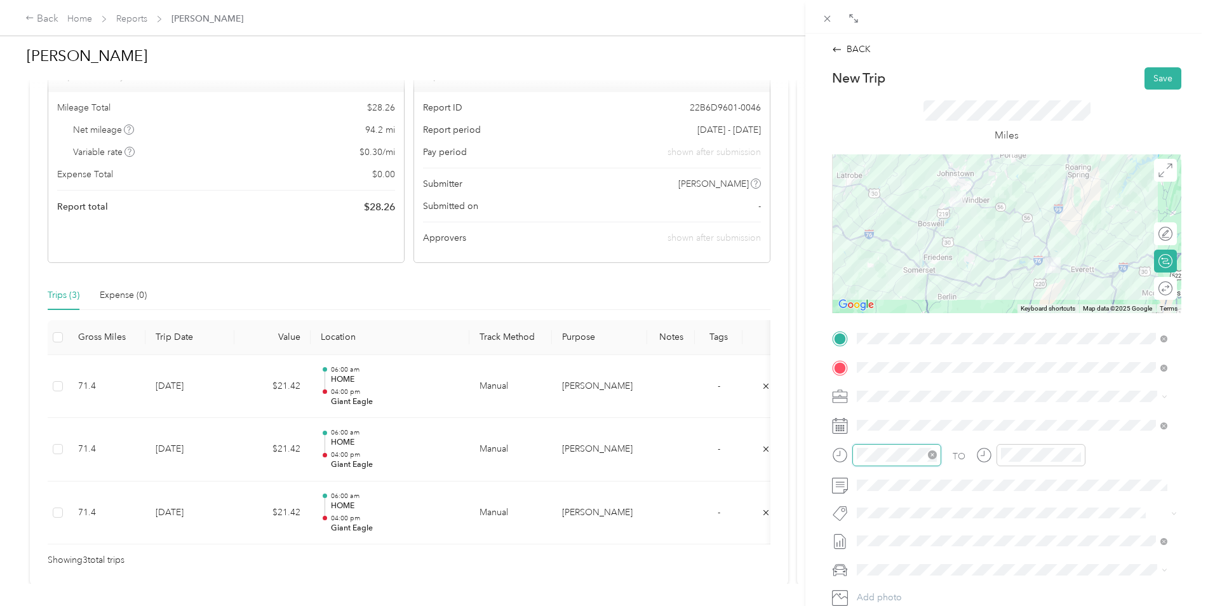
scroll to position [930, 0]
click at [863, 312] on div "06" at bounding box center [870, 316] width 30 height 18
click at [905, 285] on div "00" at bounding box center [906, 285] width 30 height 18
click at [939, 285] on div "AM" at bounding box center [942, 285] width 30 height 18
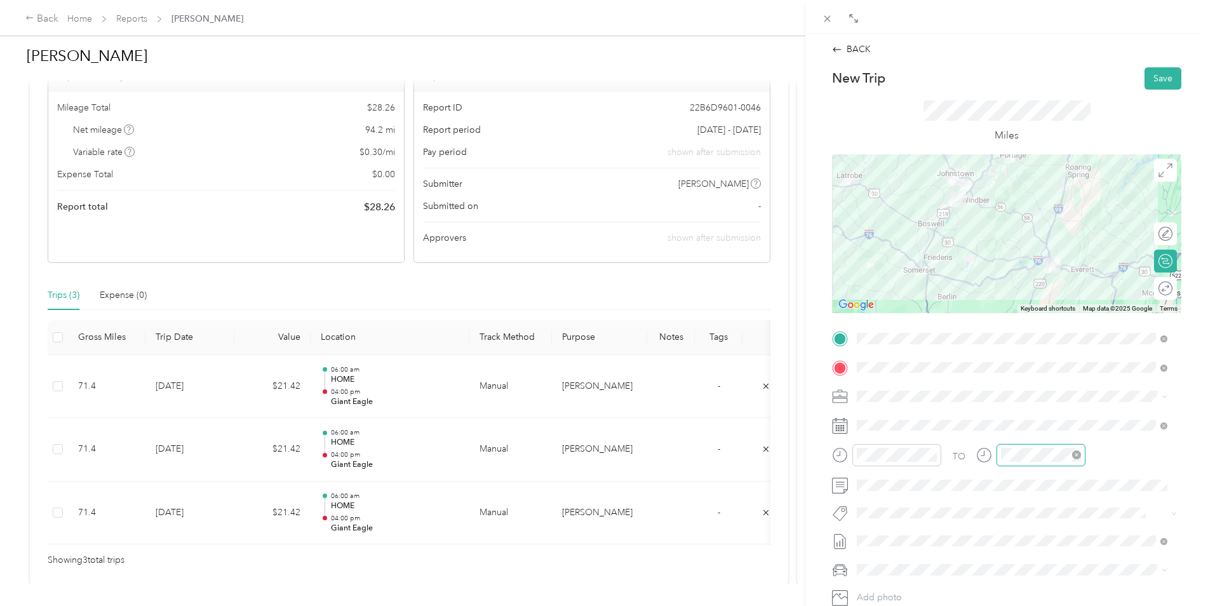
scroll to position [76, 0]
click at [1014, 279] on div "04" at bounding box center [1013, 280] width 30 height 18
click at [1050, 286] on div "00" at bounding box center [1050, 285] width 30 height 18
click at [1078, 301] on div "PM" at bounding box center [1085, 303] width 30 height 18
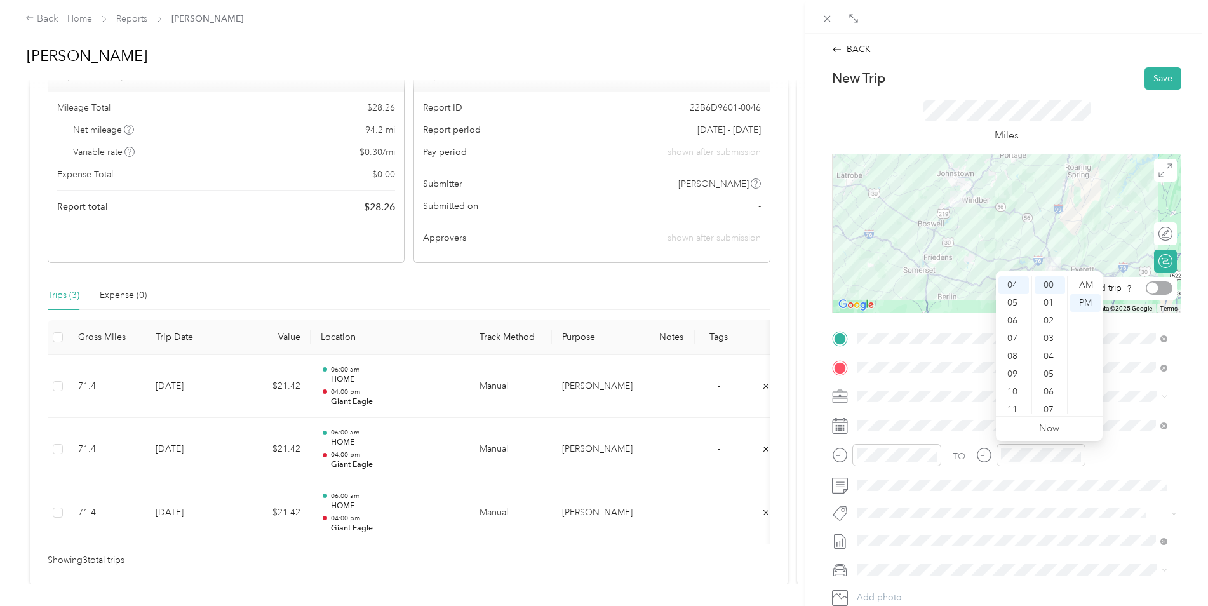
click at [1149, 287] on div at bounding box center [1159, 287] width 27 height 13
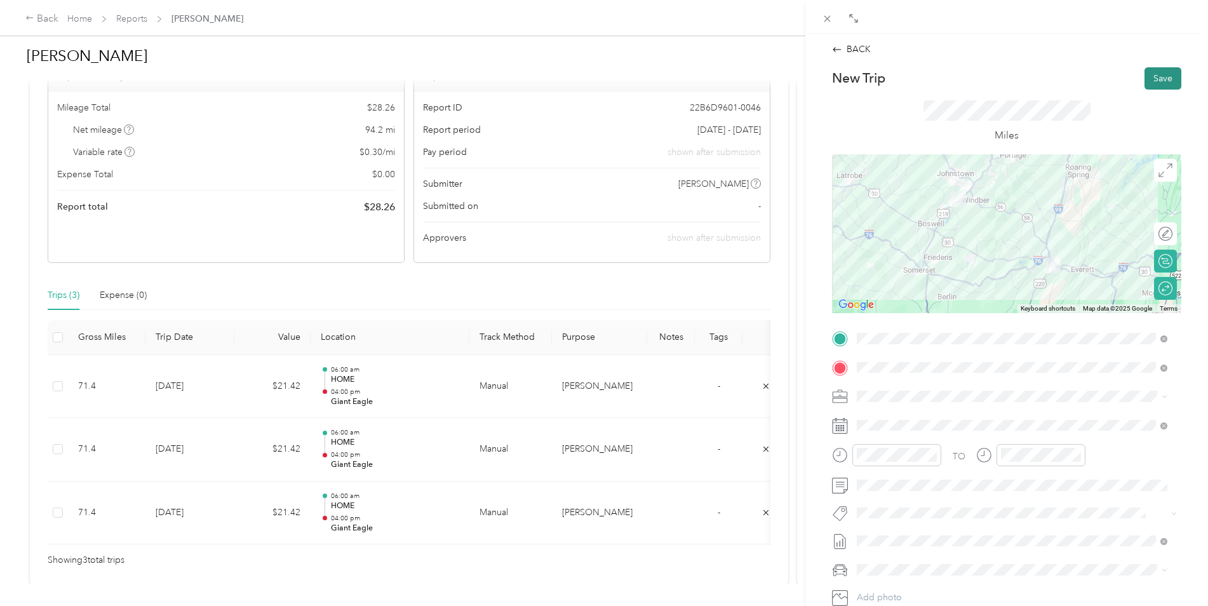
click at [1170, 83] on button "Save" at bounding box center [1162, 78] width 37 height 22
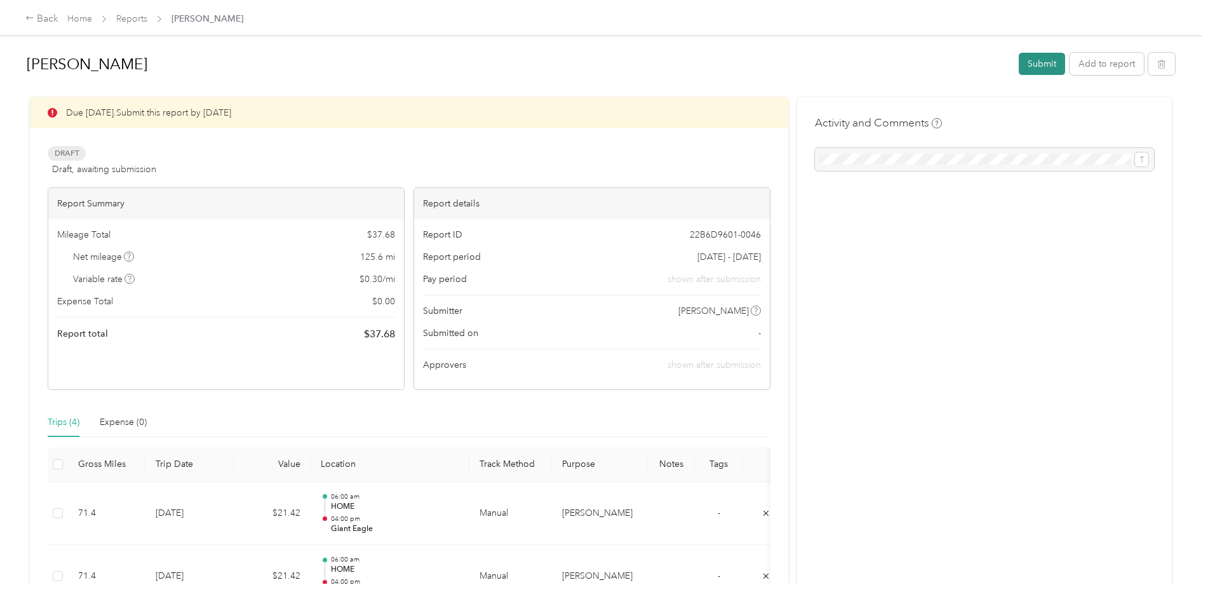
click at [1035, 69] on button "Submit" at bounding box center [1042, 64] width 46 height 22
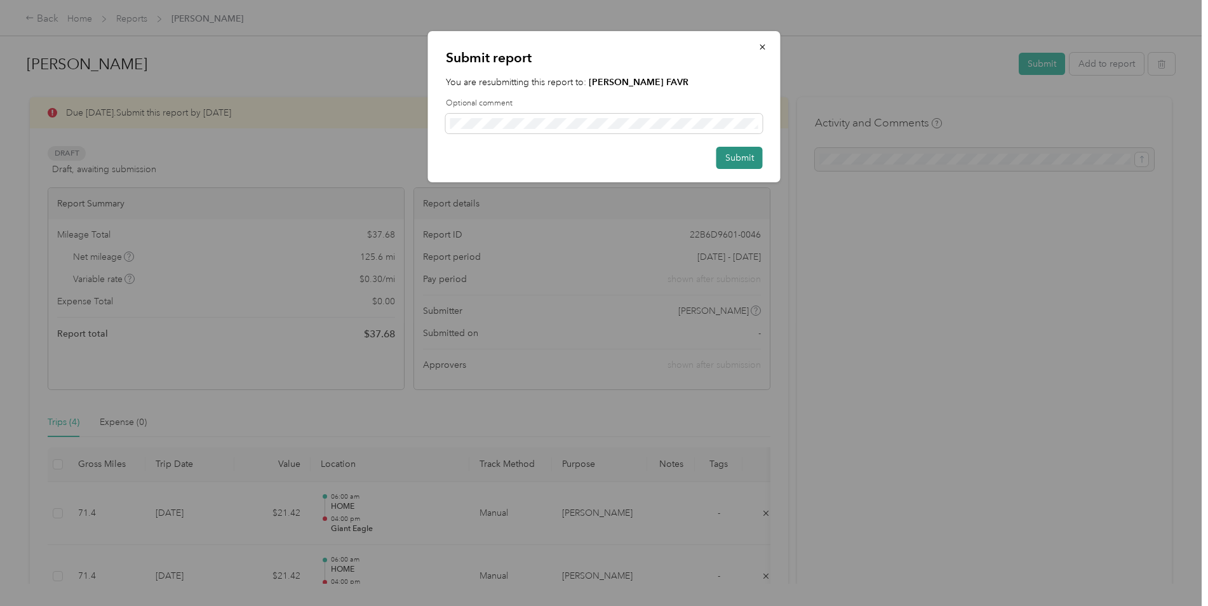
click at [743, 155] on button "Submit" at bounding box center [739, 158] width 46 height 22
